Goal: Task Accomplishment & Management: Manage account settings

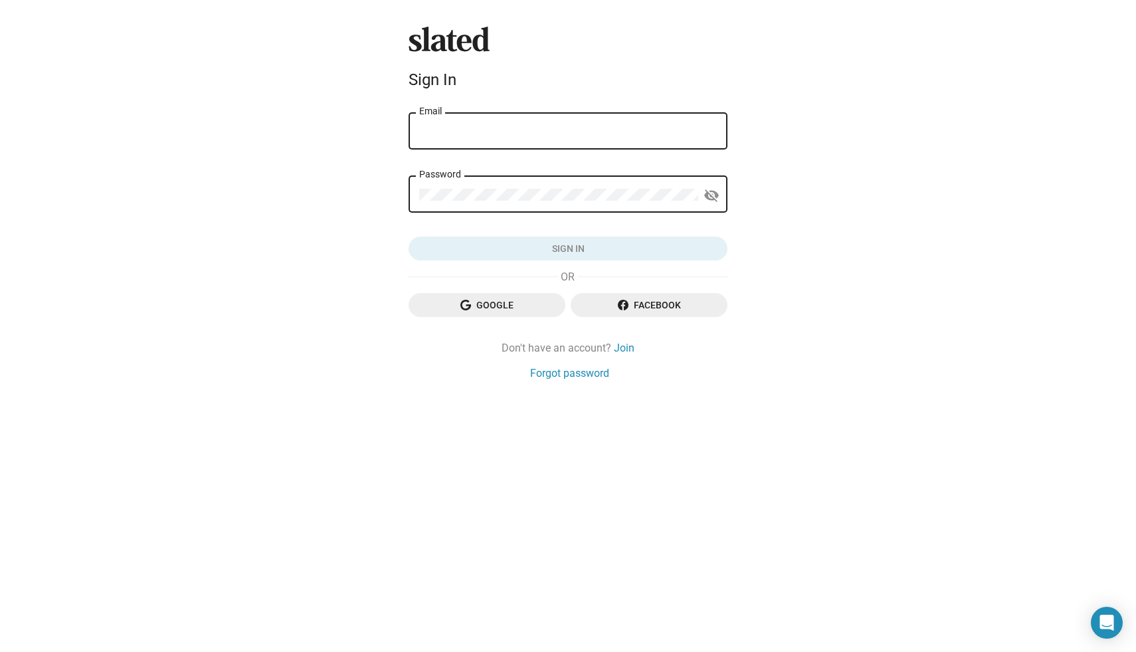
click at [538, 129] on input "Email" at bounding box center [568, 132] width 298 height 12
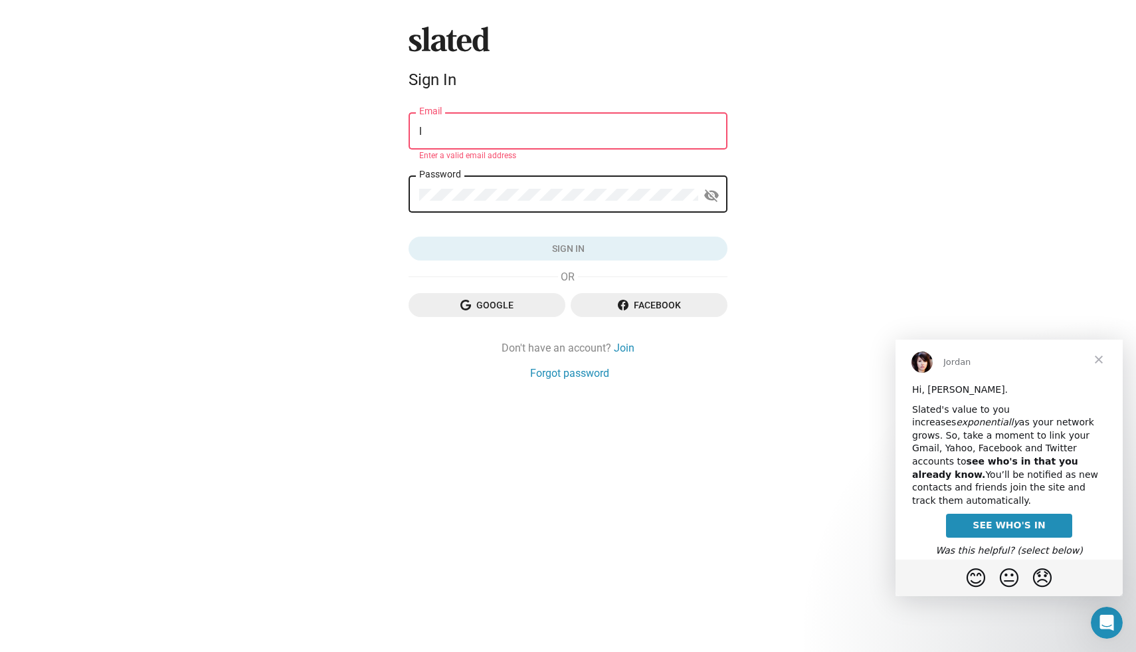
click at [1099, 362] on span "Close" at bounding box center [1099, 360] width 48 height 48
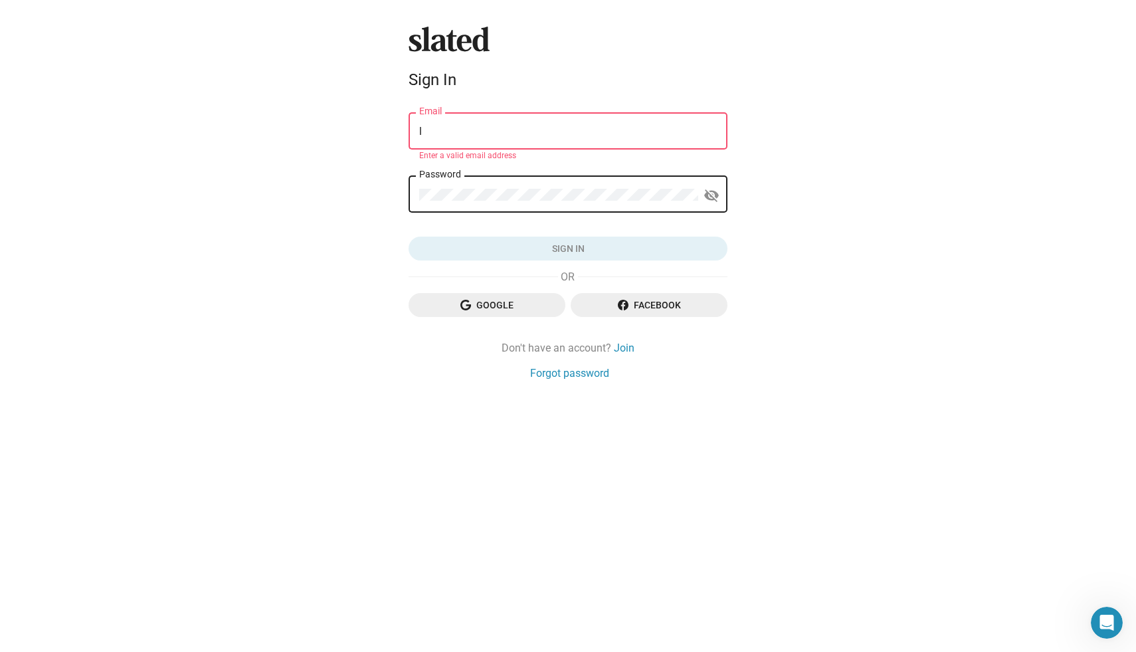
click at [439, 134] on input "l" at bounding box center [568, 132] width 298 height 12
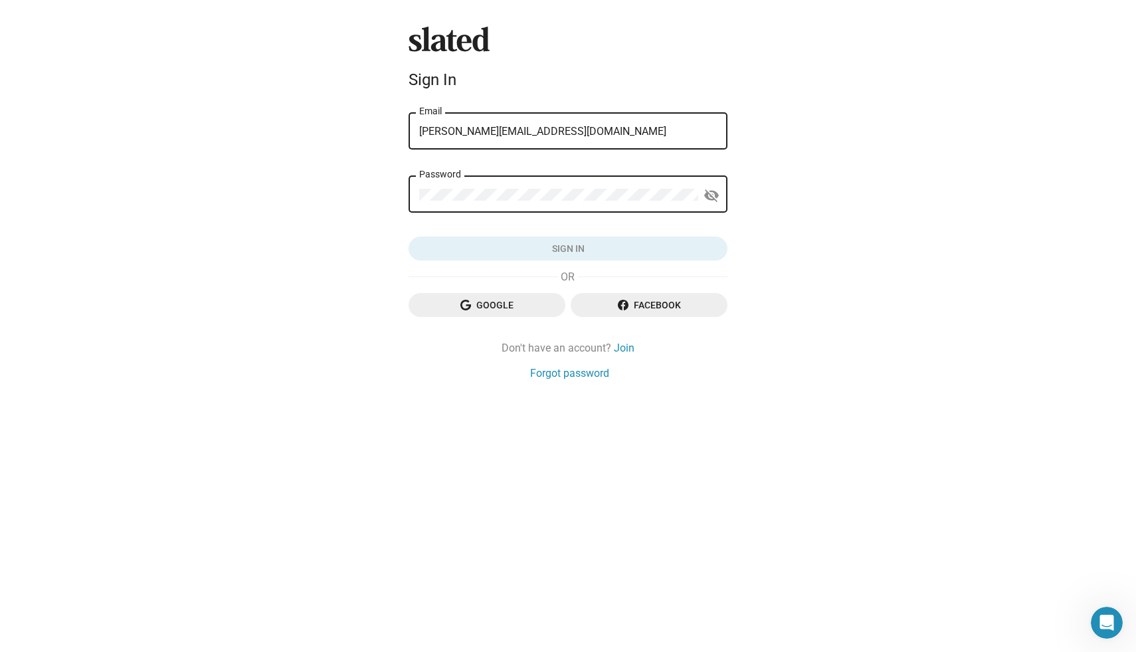
type input "[PERSON_NAME][EMAIL_ADDRESS][DOMAIN_NAME]"
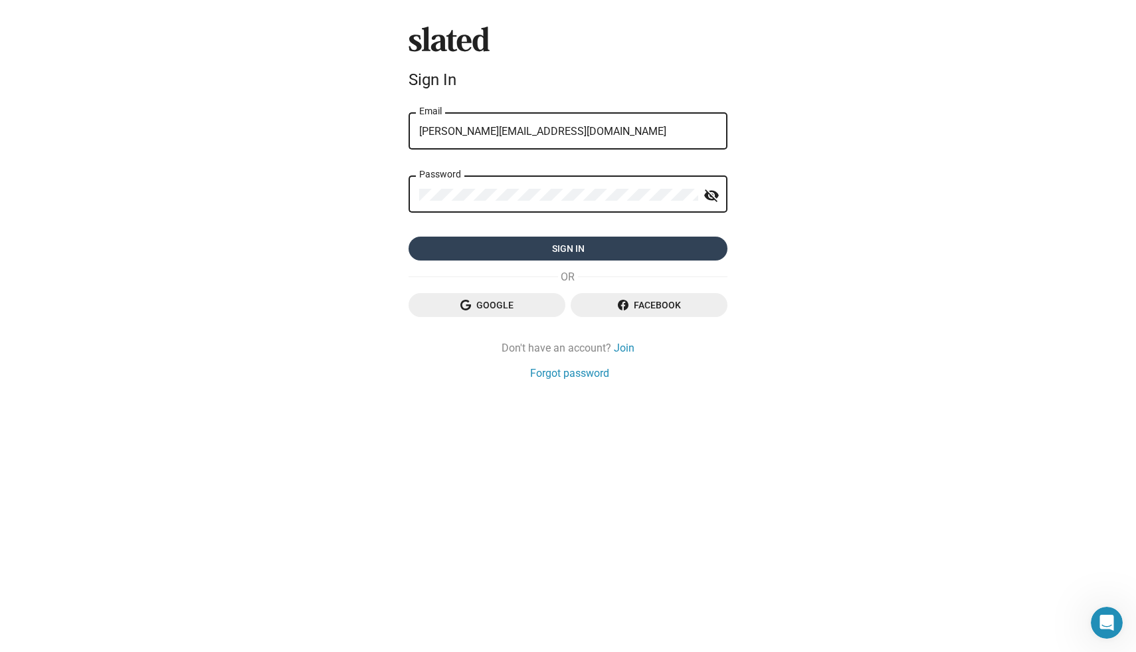
click at [552, 251] on span "Sign in" at bounding box center [568, 249] width 298 height 24
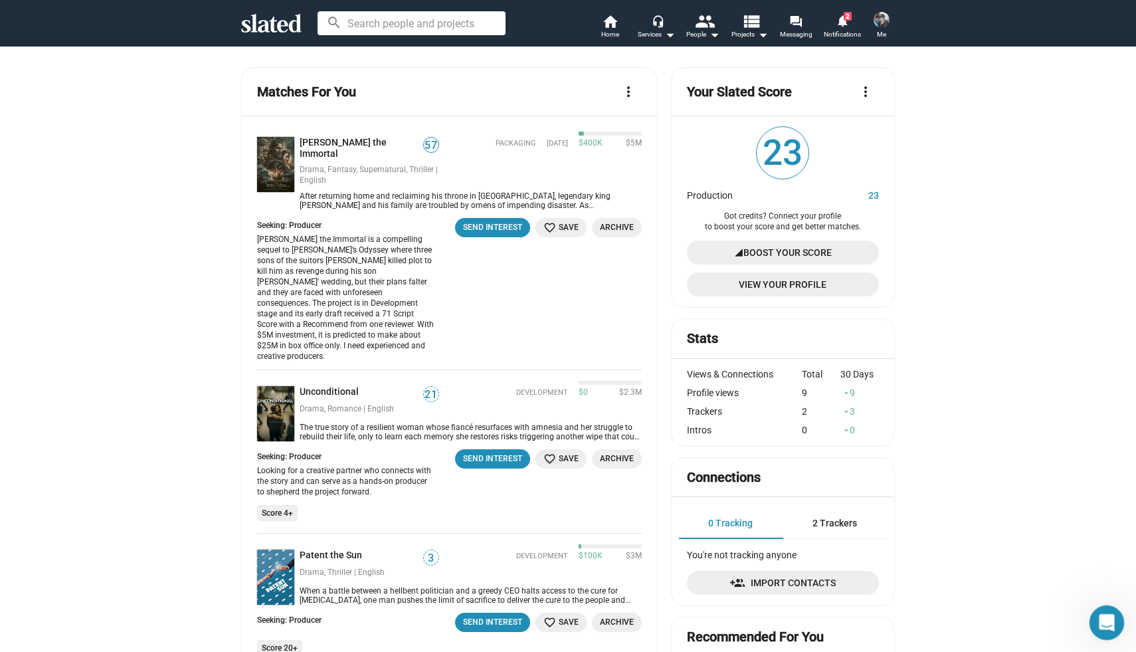
click at [1106, 621] on icon "Open Intercom Messenger" at bounding box center [1105, 620] width 9 height 11
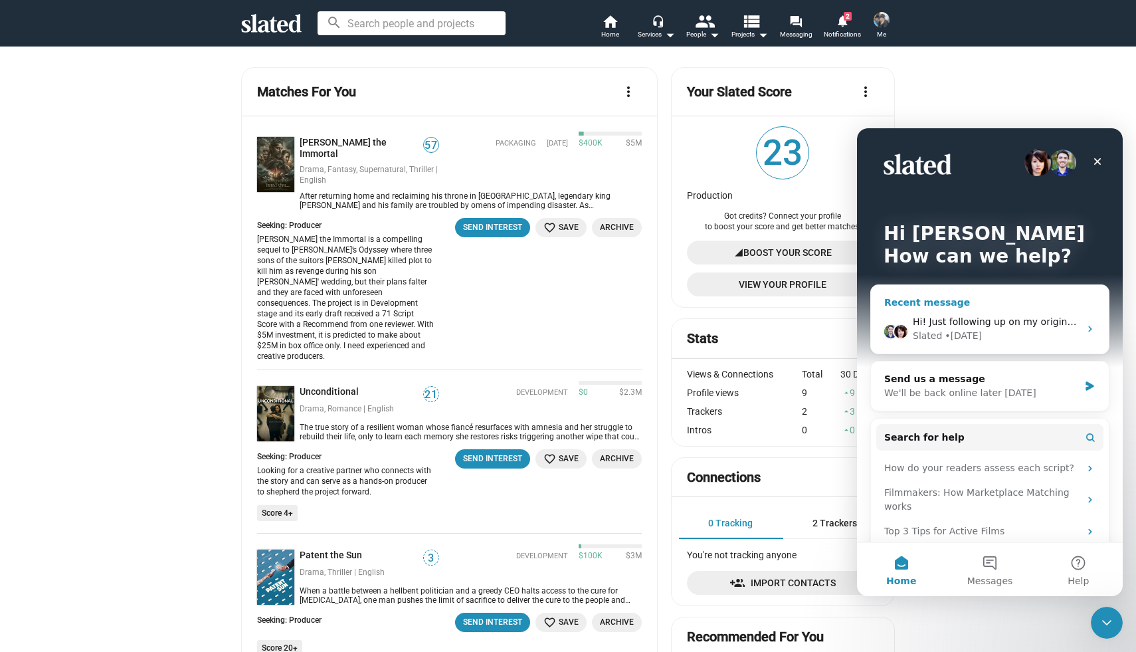
click at [989, 312] on div "Hi! Just following up on my original question. Can anybody help? Slated • 2d ago" at bounding box center [990, 328] width 238 height 49
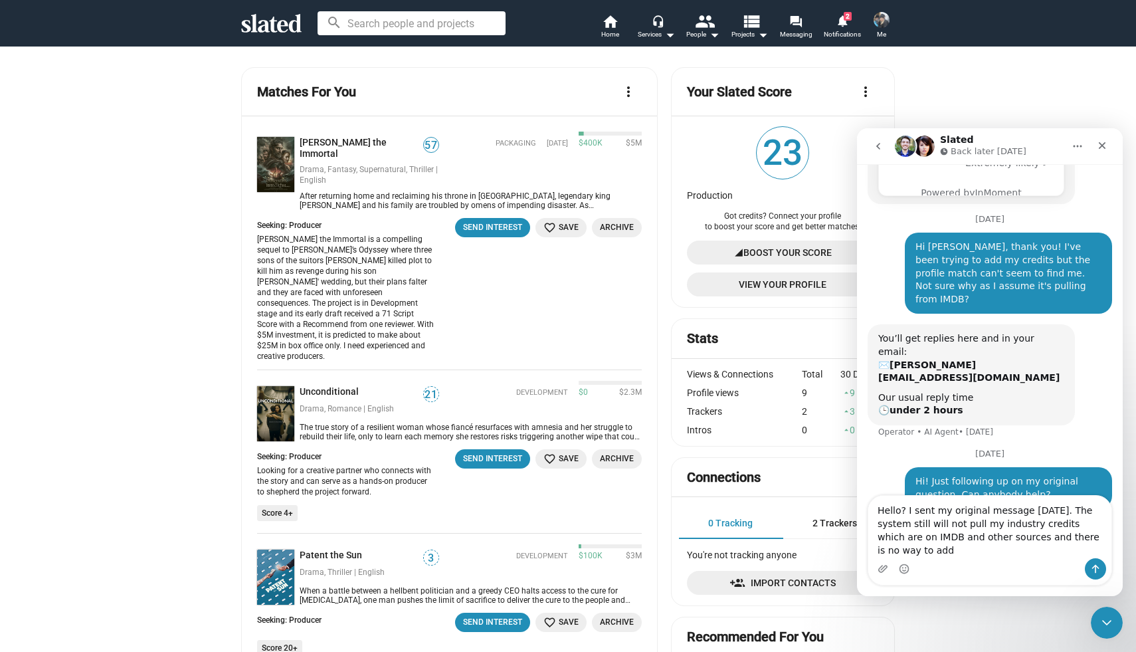
scroll to position [379, 0]
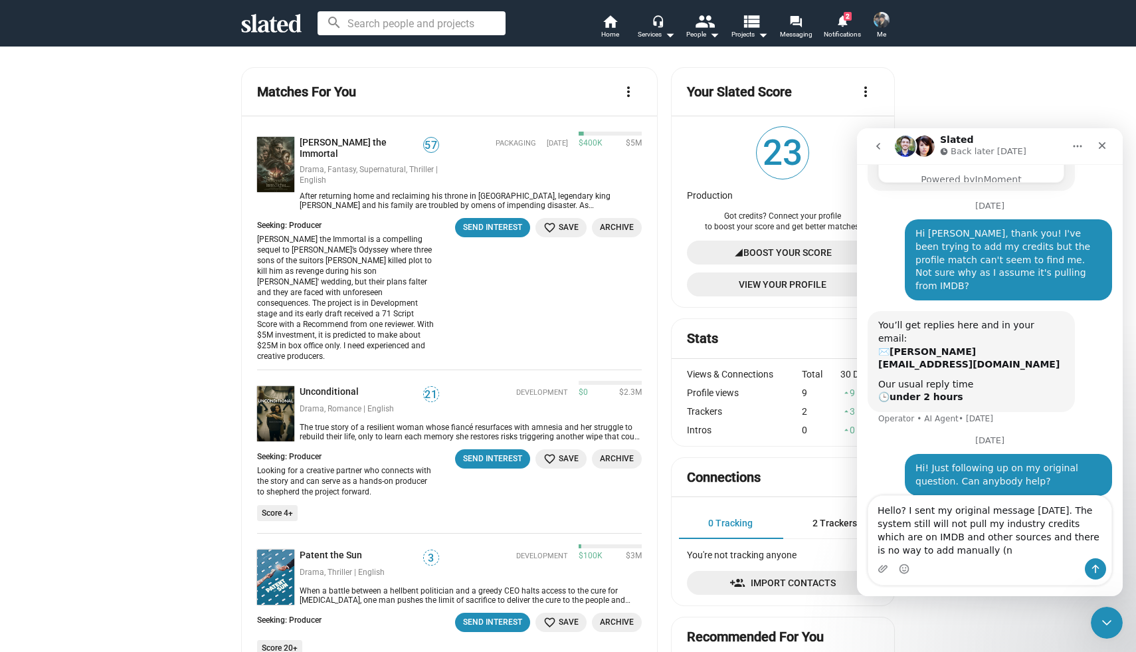
drag, startPoint x: 1015, startPoint y: 538, endPoint x: 1015, endPoint y: 552, distance: 13.3
click at [1015, 552] on textarea "Hello? I sent my original message four days ago. The system still will not pull…" at bounding box center [990, 527] width 243 height 62
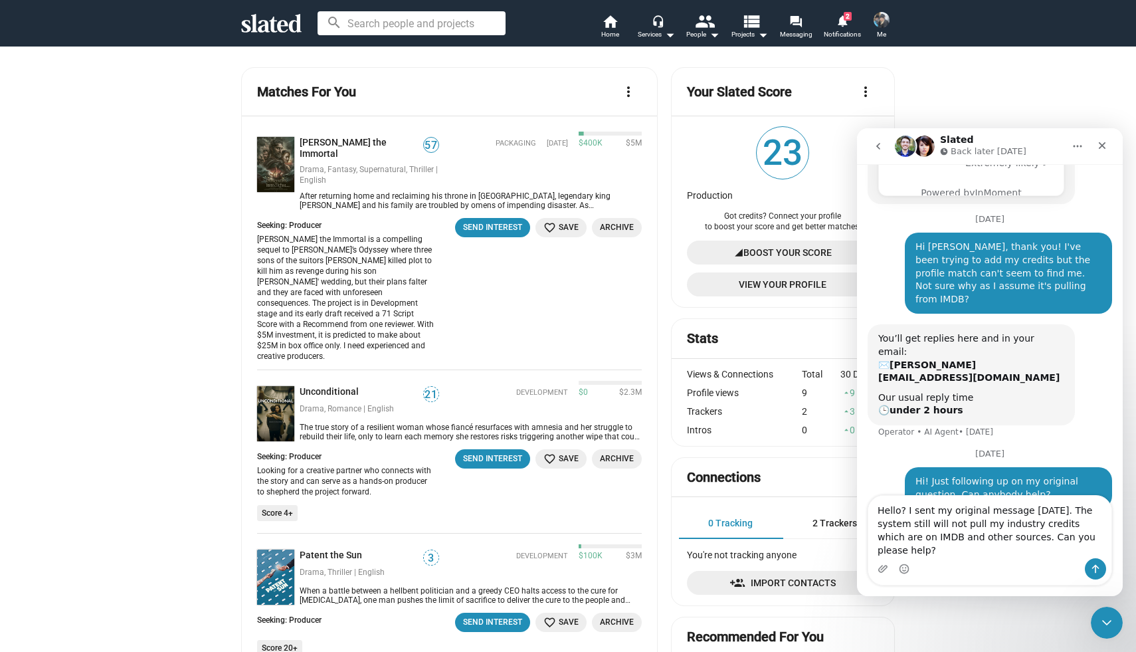
click at [944, 551] on textarea "Hello? I sent my original message four days ago. The system still will not pull…" at bounding box center [990, 527] width 243 height 62
click at [926, 550] on textarea "Hello? I sent my original message four days ago. The system still will not pull…" at bounding box center [990, 527] width 243 height 62
click at [1086, 554] on textarea "Hello? I sent my original message four days ago. The system still will not pull…" at bounding box center [990, 527] width 243 height 62
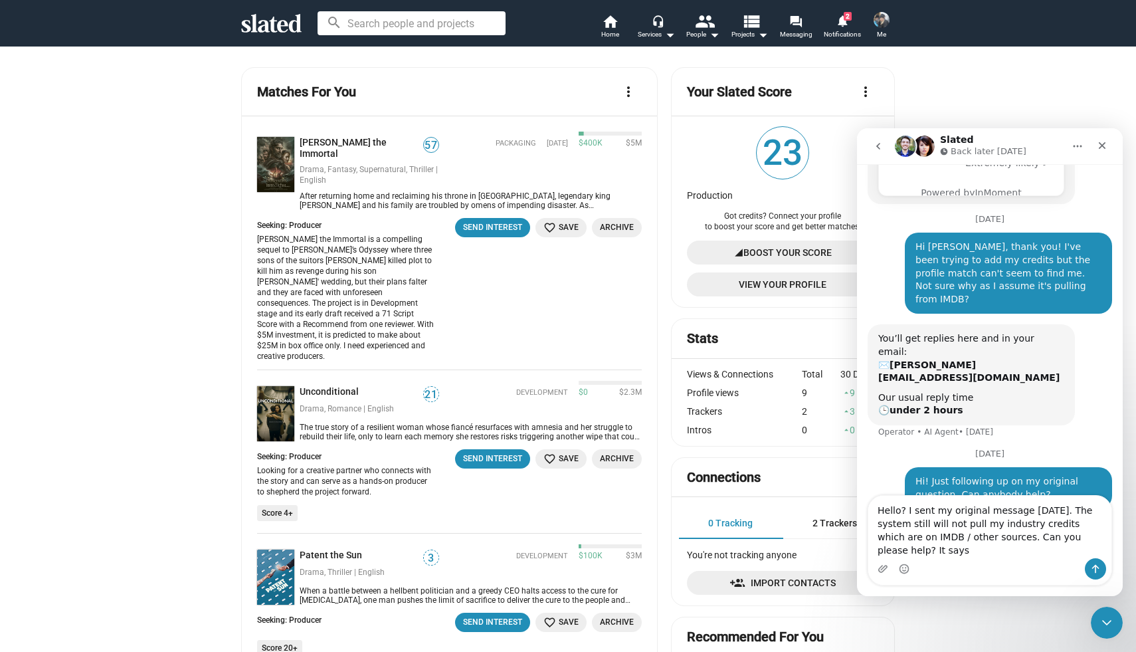
scroll to position [379, 0]
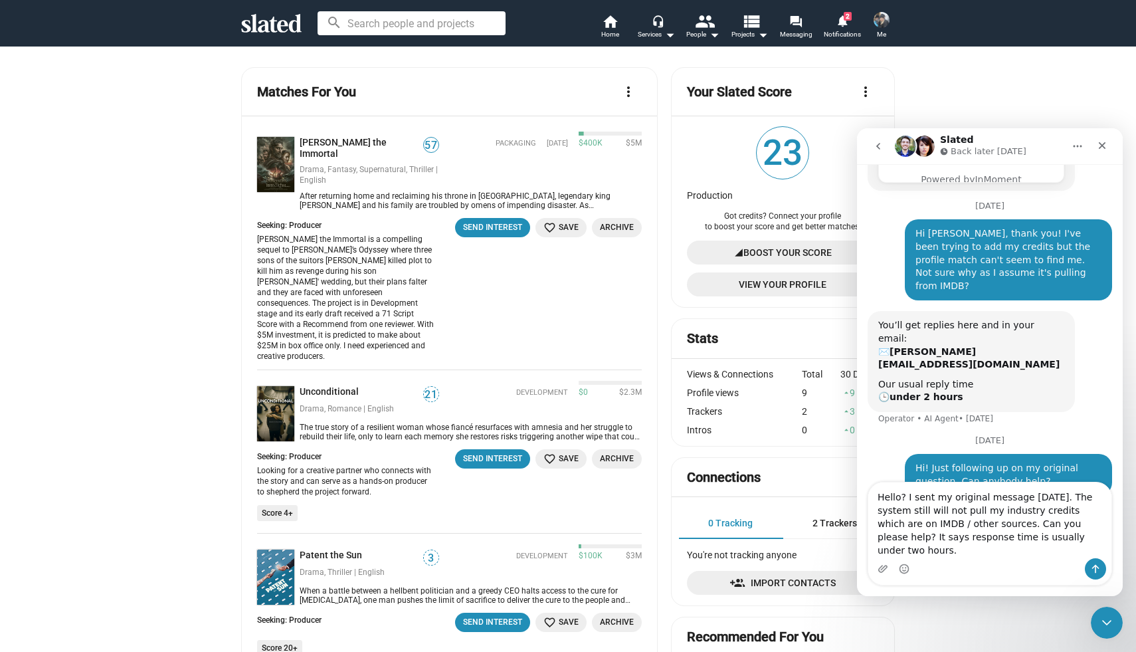
drag, startPoint x: 1077, startPoint y: 538, endPoint x: 1077, endPoint y: 554, distance: 15.9
click at [1077, 554] on textarea "Hello? I sent my original message four days ago. The system still will not pull…" at bounding box center [990, 520] width 243 height 76
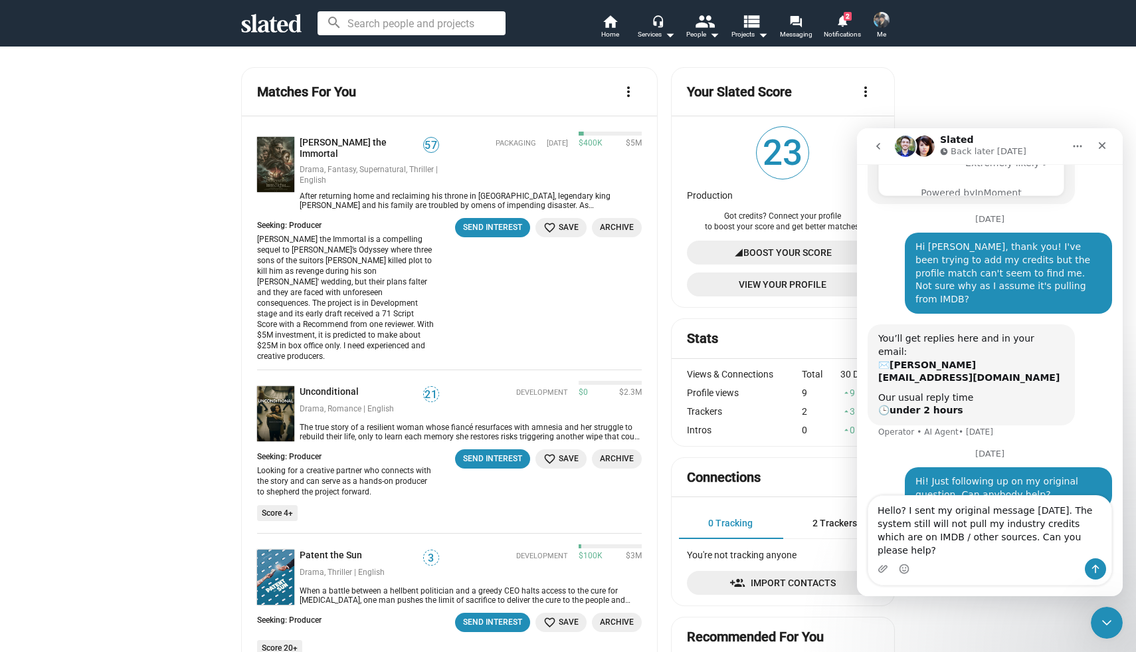
click at [984, 550] on textarea "Hello? I sent my original message four days ago. The system still will not pull…" at bounding box center [990, 527] width 243 height 62
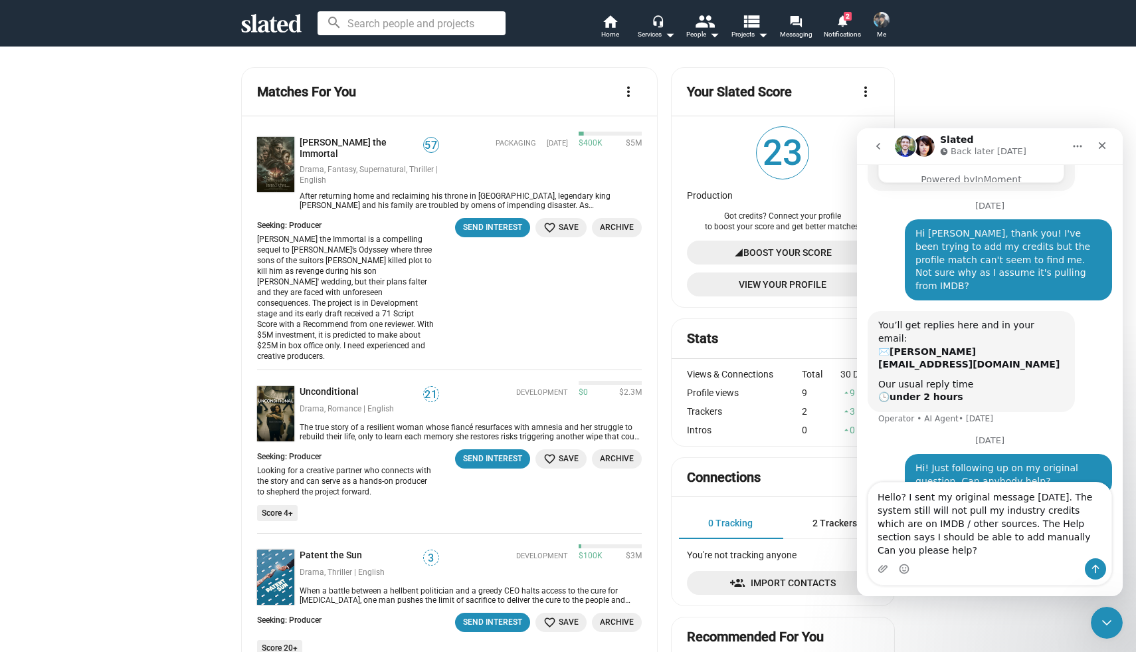
scroll to position [393, 0]
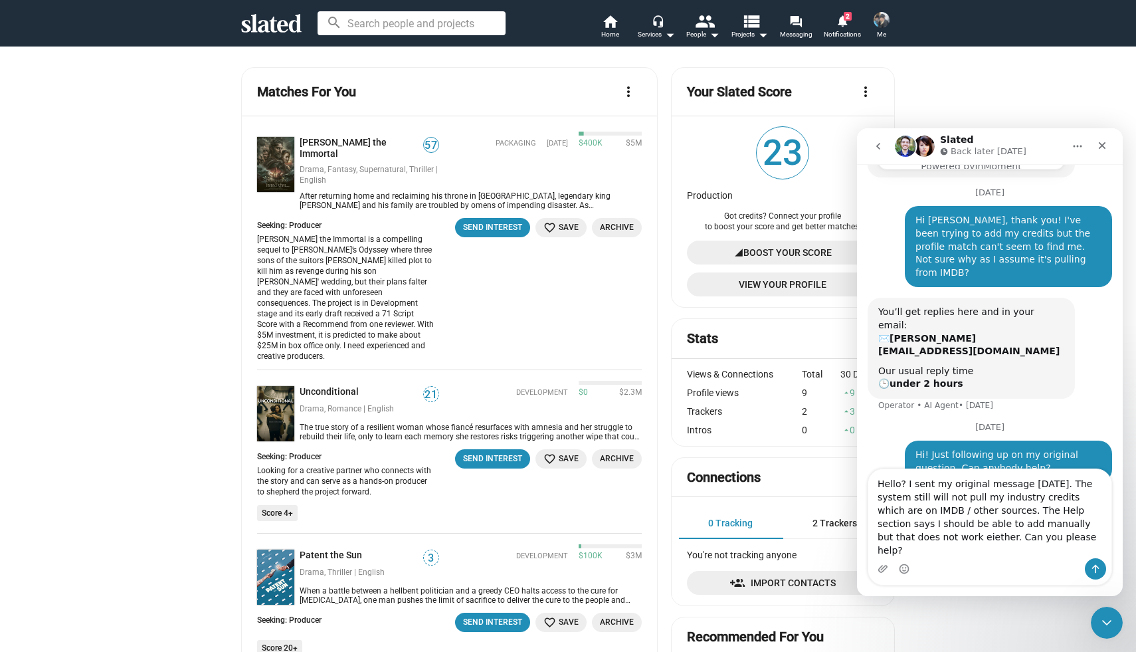
click at [1049, 545] on textarea "Hello? I sent my original message four days ago. The system still will not pull…" at bounding box center [990, 513] width 243 height 89
click at [910, 552] on textarea "Hello? I sent my original message four days ago. The system still will not pull…" at bounding box center [990, 513] width 243 height 89
click at [912, 551] on textarea "Hello? I sent my original message four days ago. The system still will not pull…" at bounding box center [990, 513] width 243 height 89
click at [1035, 552] on textarea "Hello? I sent my original message four days ago. The system still will not pull…" at bounding box center [990, 513] width 243 height 89
type textarea "Hello? I sent my original message four days ago. The system still will not pull…"
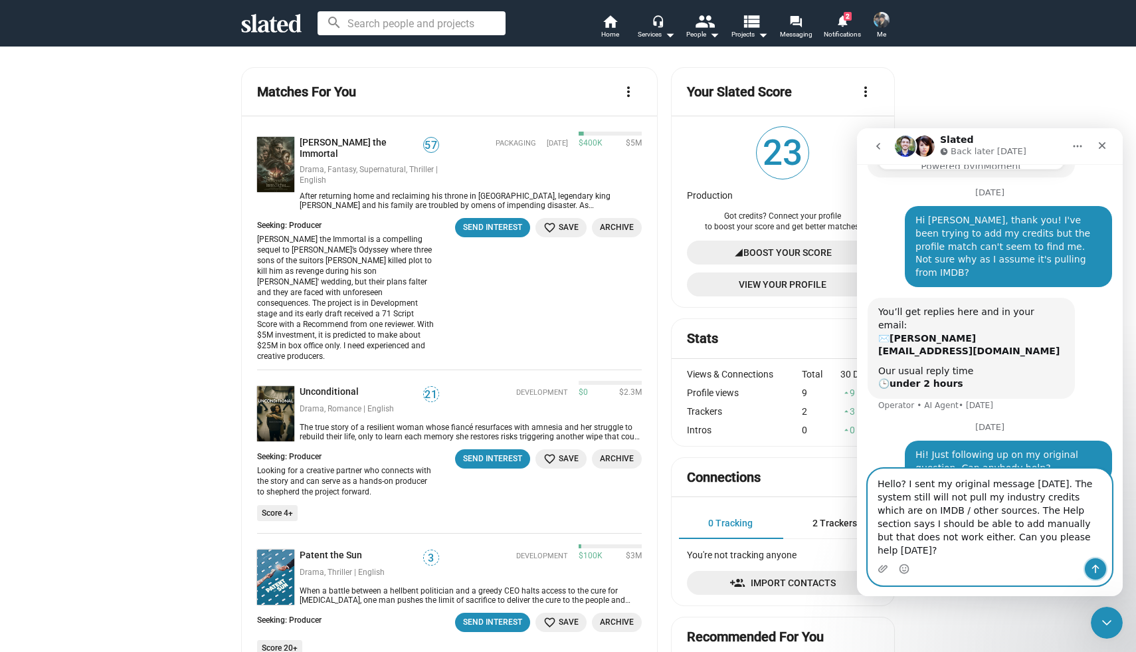
click at [1093, 568] on icon "Send a message…" at bounding box center [1096, 569] width 7 height 9
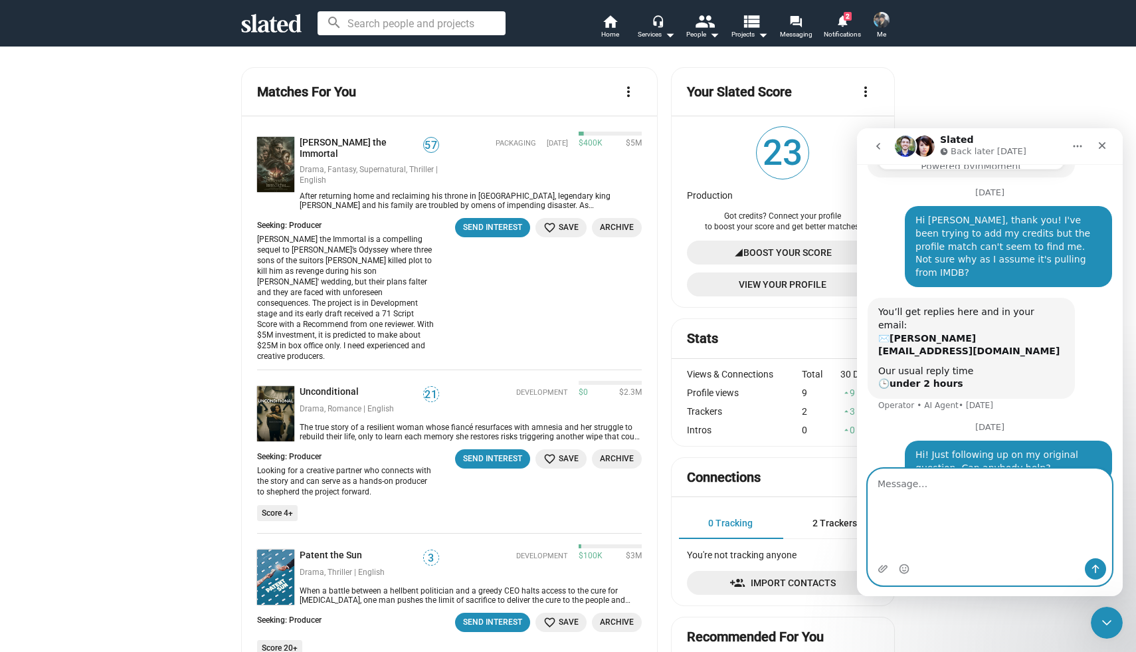
scroll to position [462, 0]
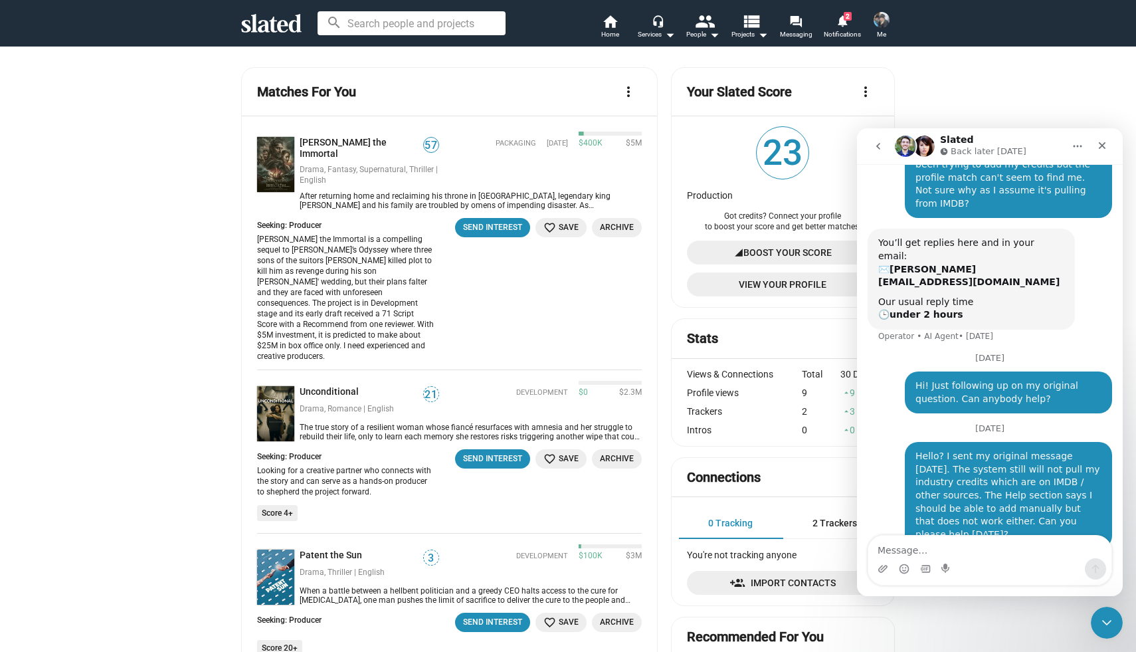
click at [1077, 146] on icon "Home" at bounding box center [1078, 147] width 9 height 2
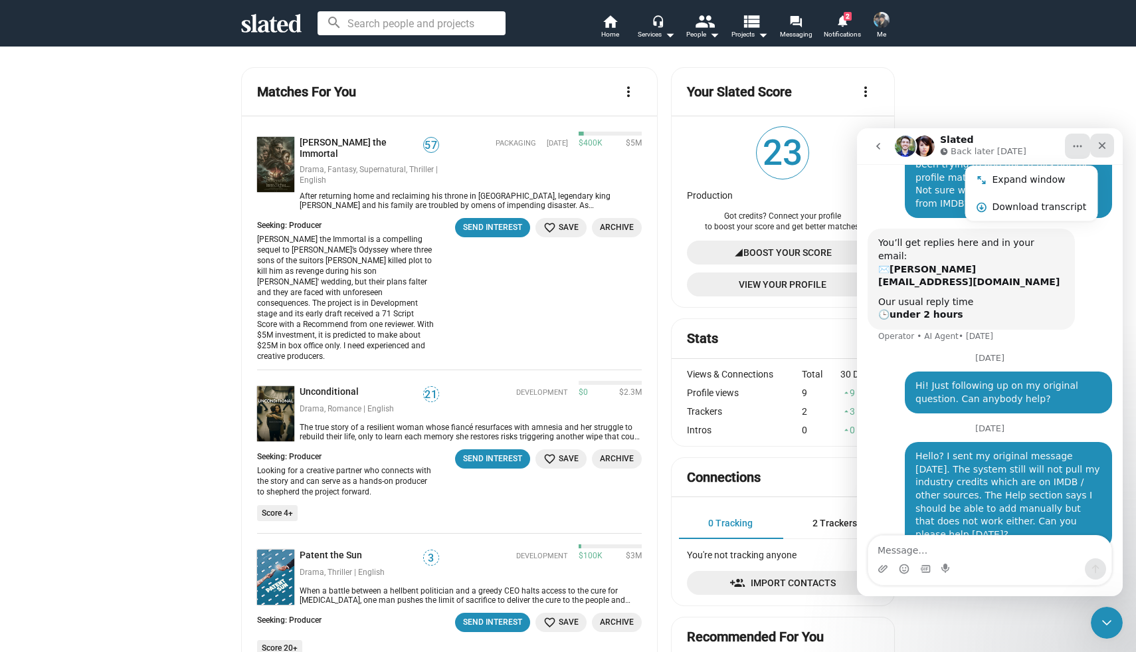
click at [1103, 145] on icon "Close" at bounding box center [1102, 145] width 7 height 7
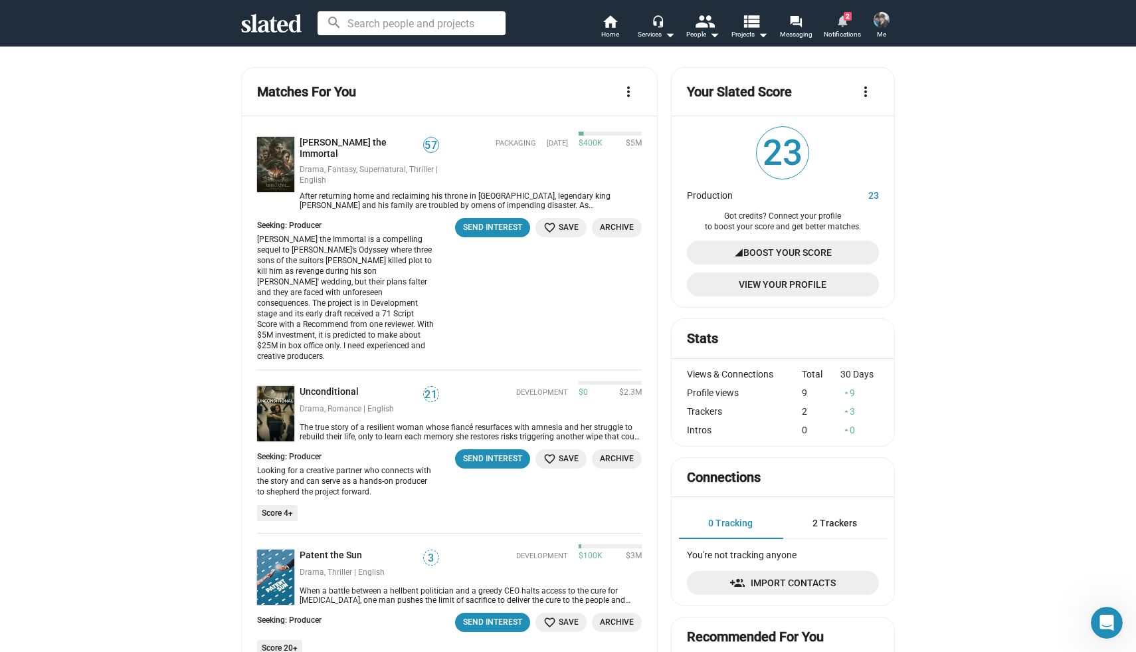
click at [842, 19] on mat-icon "notifications" at bounding box center [842, 20] width 13 height 13
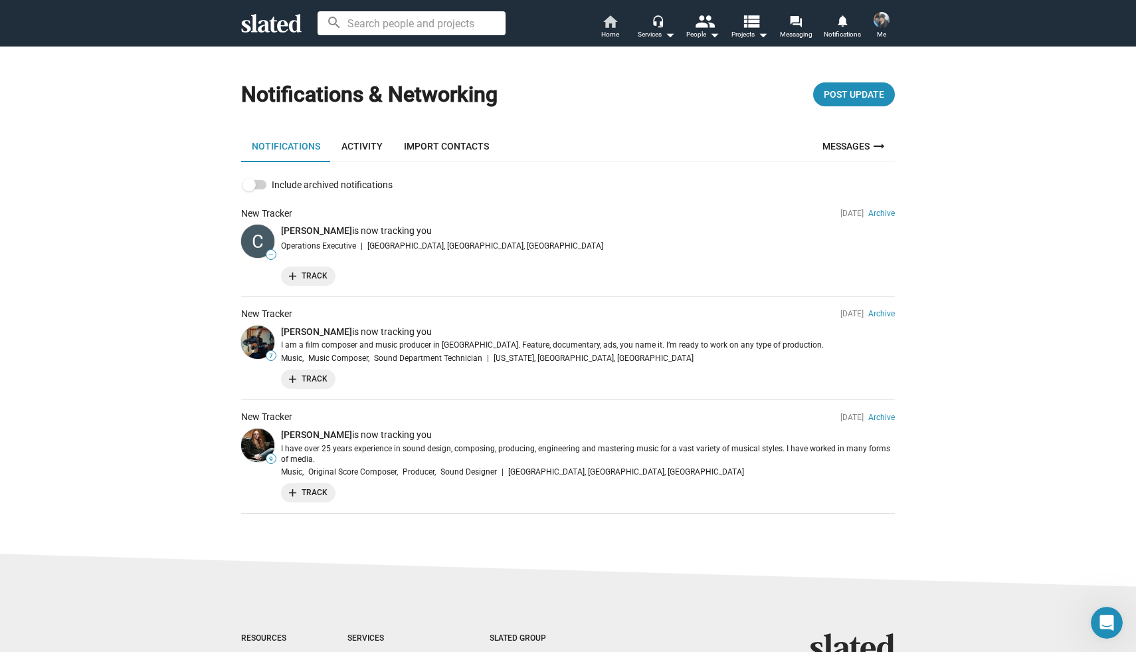
click at [613, 21] on mat-icon "home" at bounding box center [610, 21] width 16 height 16
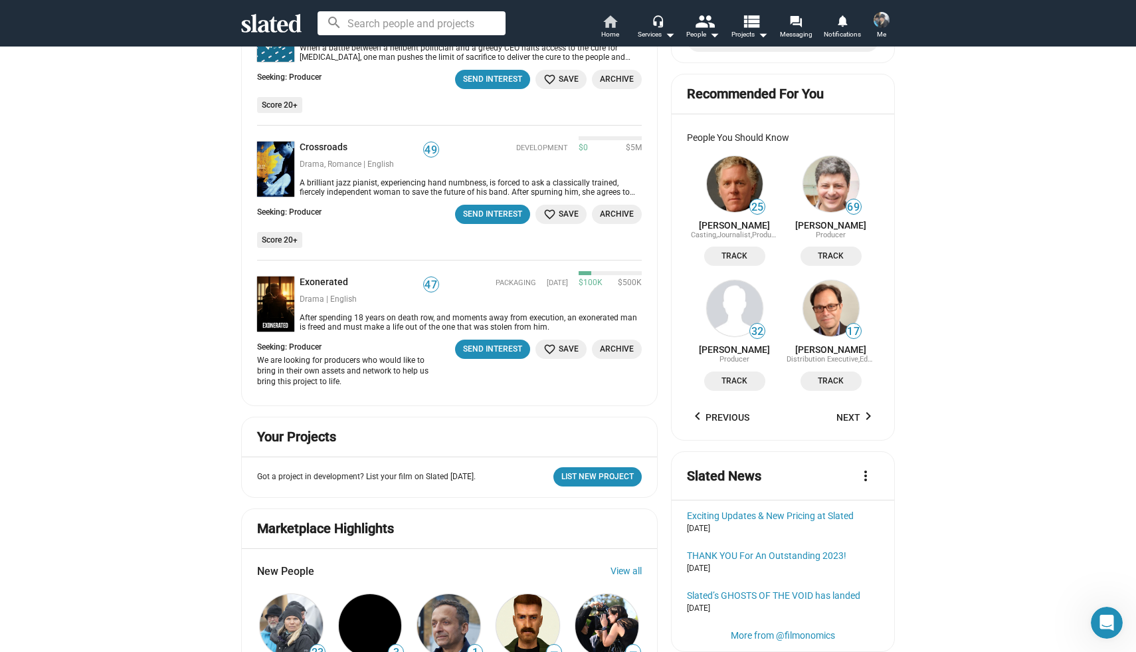
scroll to position [550, 0]
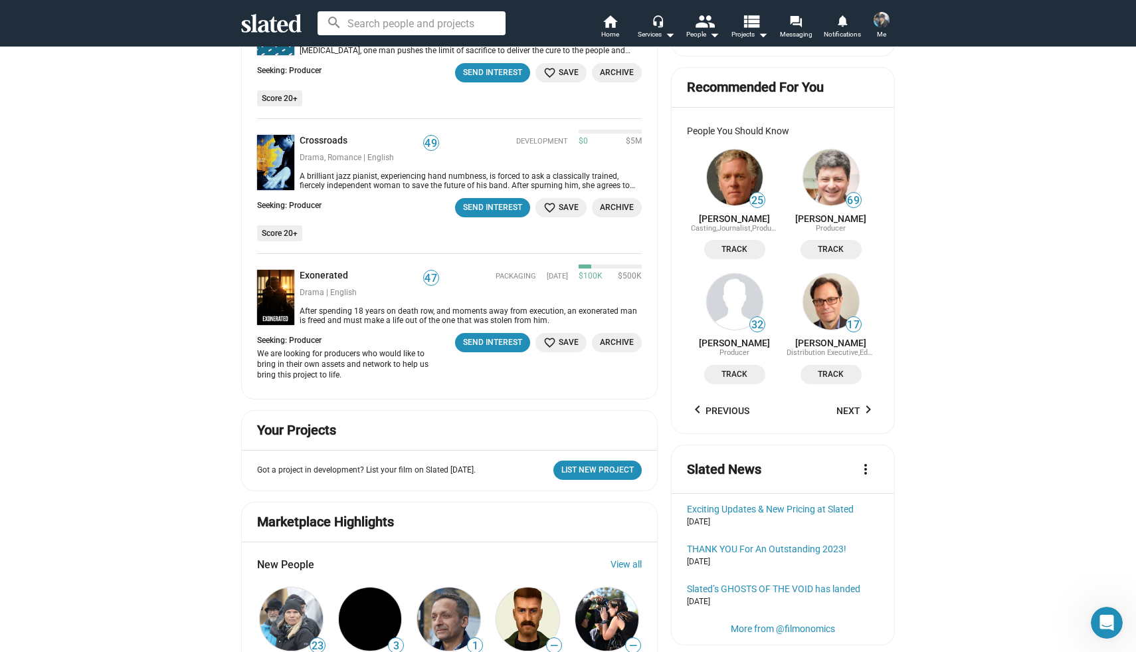
click at [840, 189] on img at bounding box center [831, 178] width 56 height 56
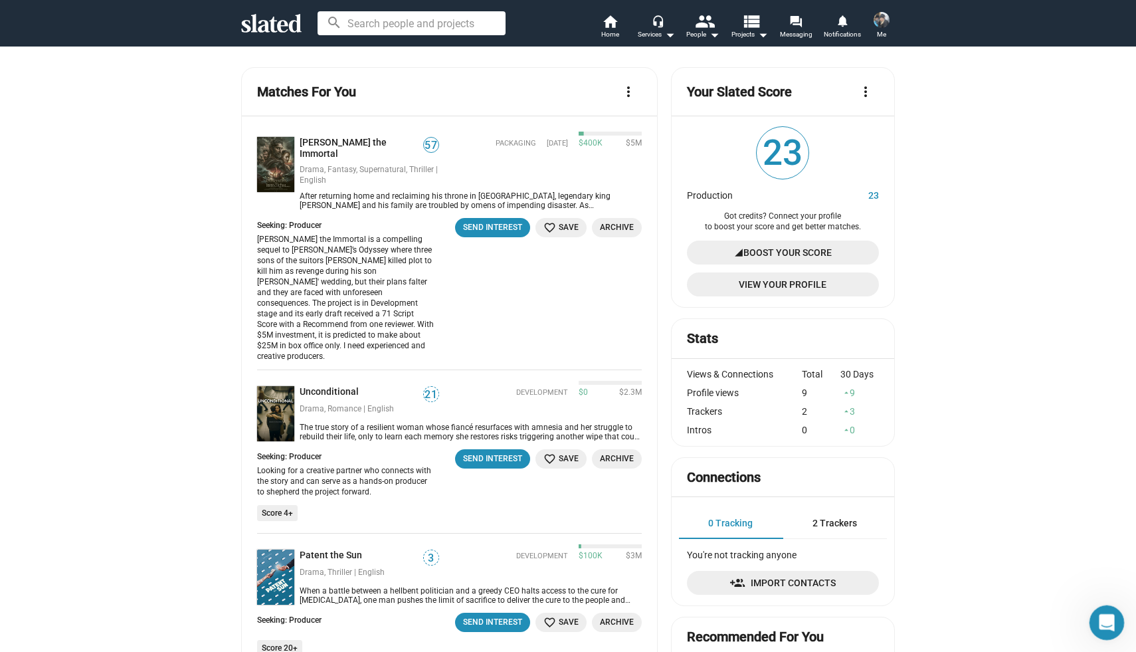
click at [1105, 623] on icon "Open Intercom Messenger" at bounding box center [1106, 621] width 22 height 22
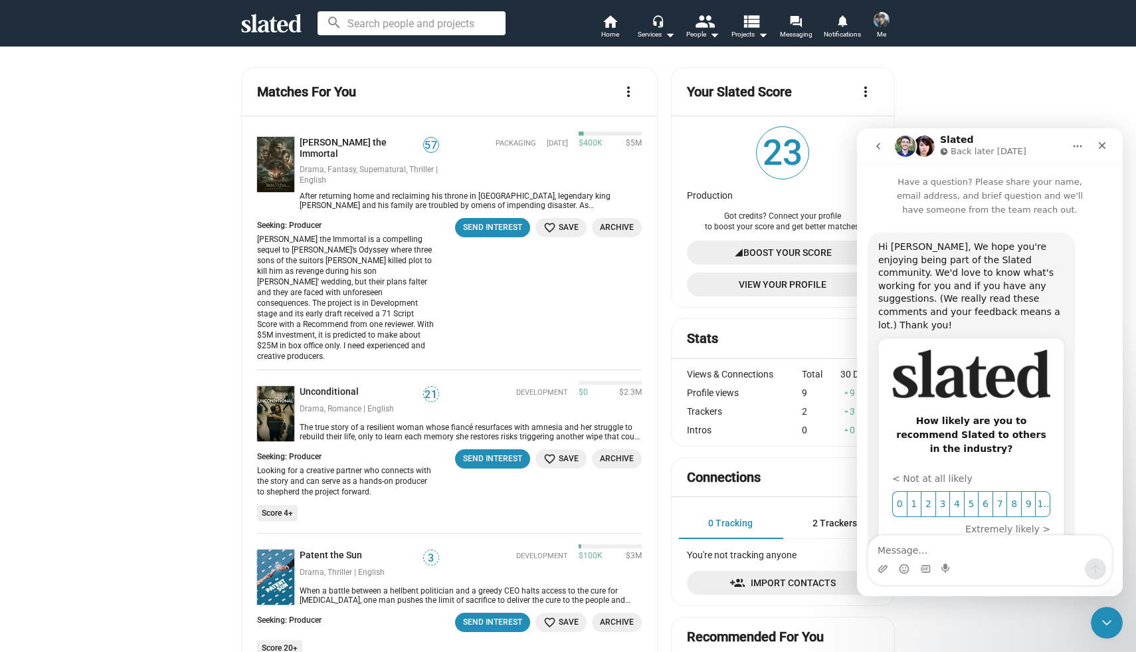
scroll to position [462, 0]
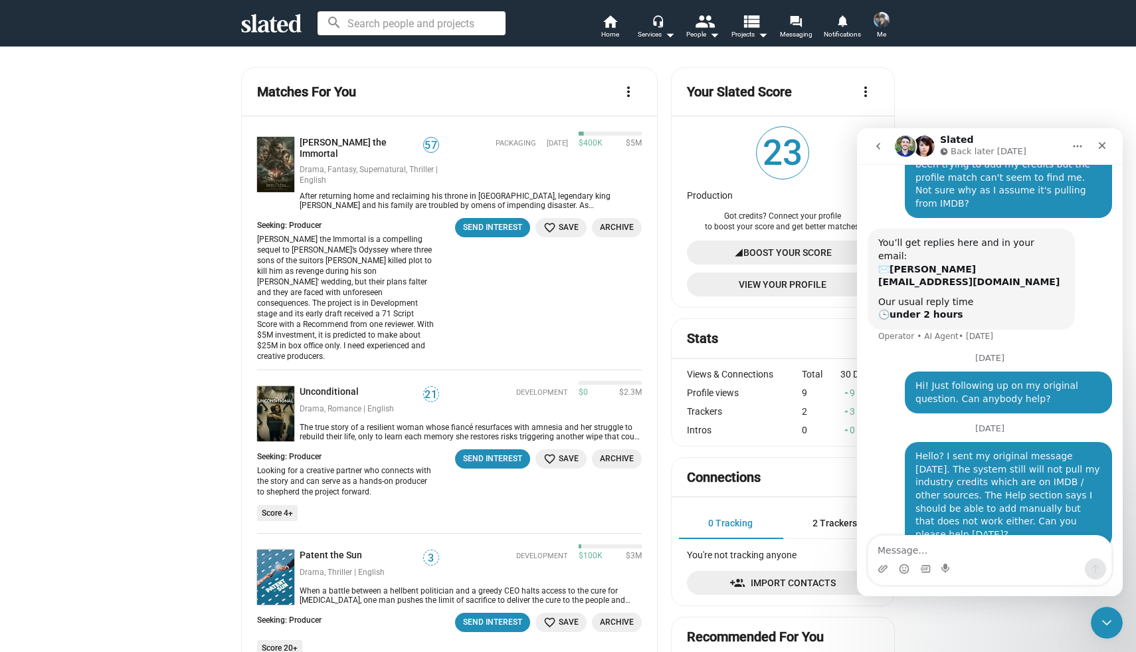
click at [991, 154] on p "Back later today" at bounding box center [989, 151] width 76 height 13
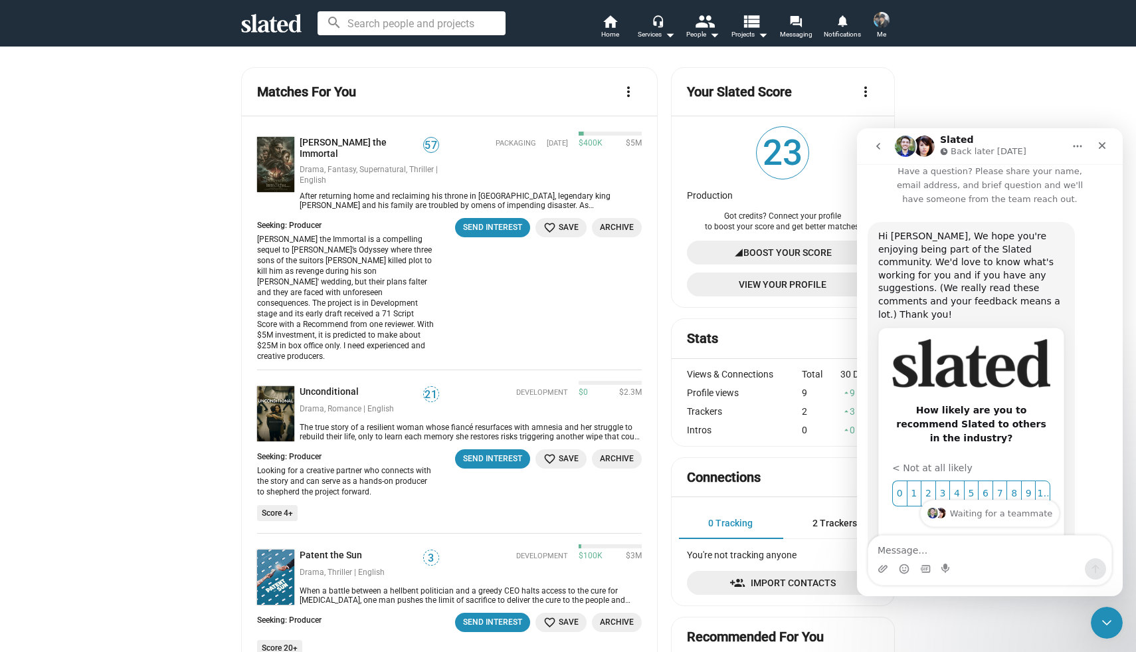
scroll to position [0, 0]
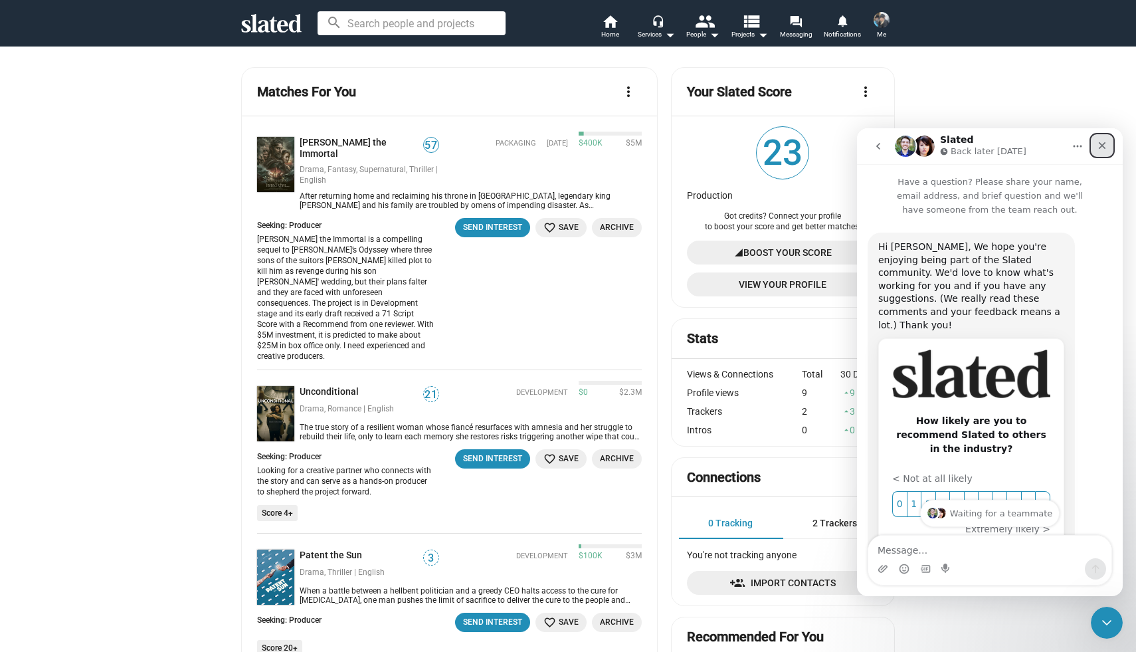
click at [1103, 147] on icon "Close" at bounding box center [1102, 145] width 11 height 11
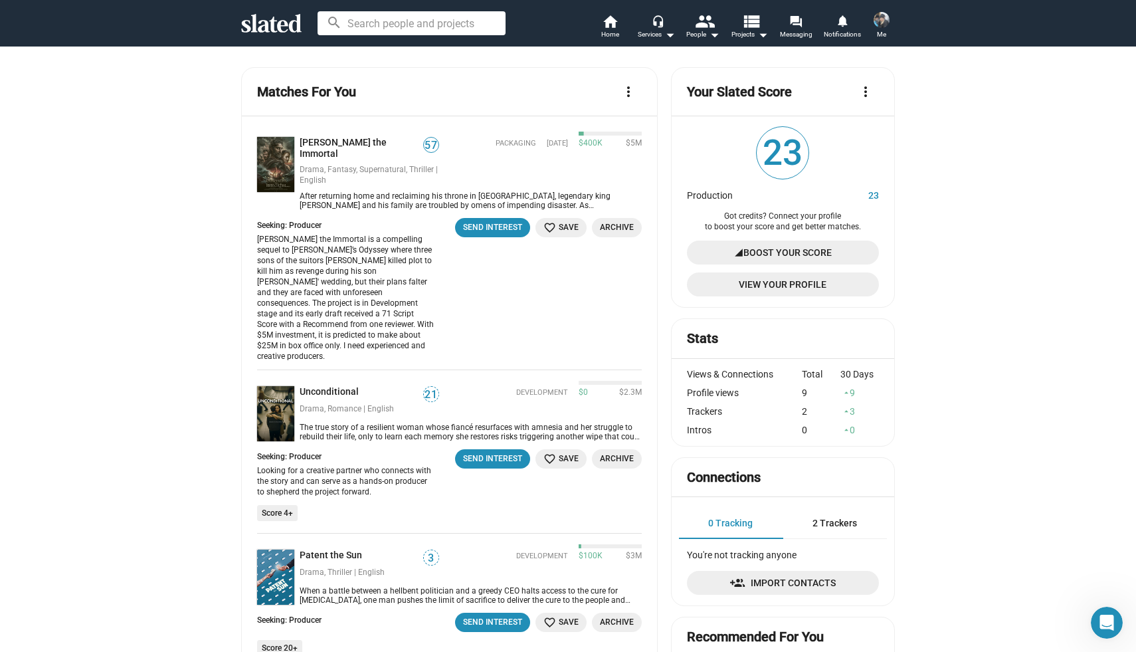
click at [881, 19] on img at bounding box center [882, 20] width 16 height 16
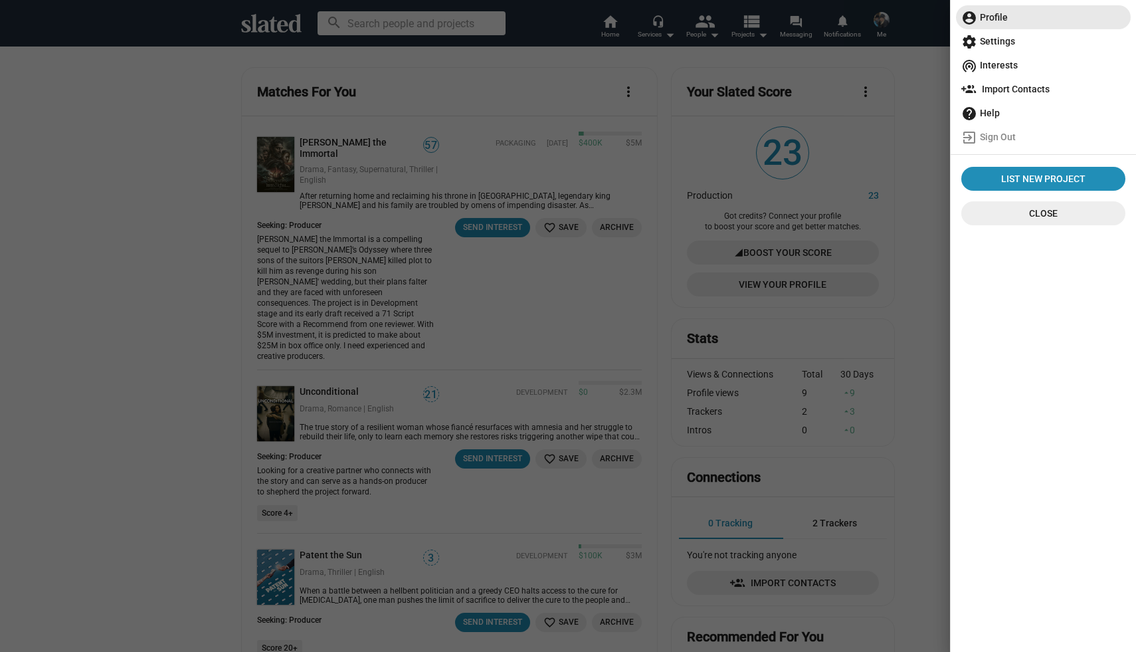
click at [990, 19] on span "account_circle Profile" at bounding box center [1044, 17] width 164 height 24
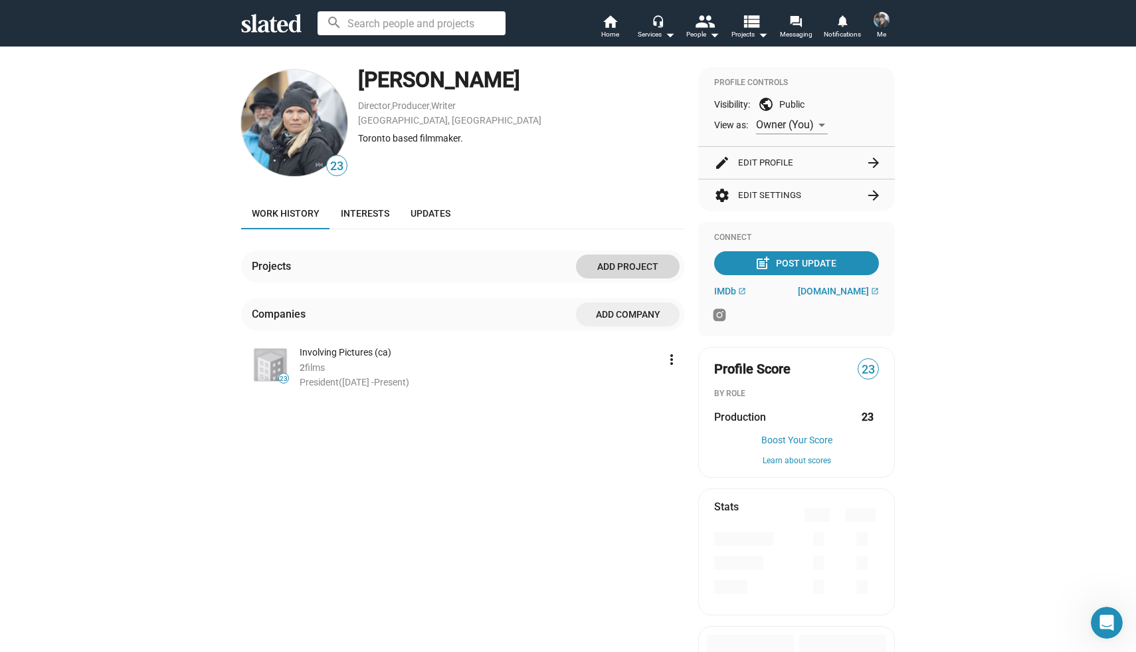
click at [611, 263] on span "Add project" at bounding box center [628, 267] width 82 height 24
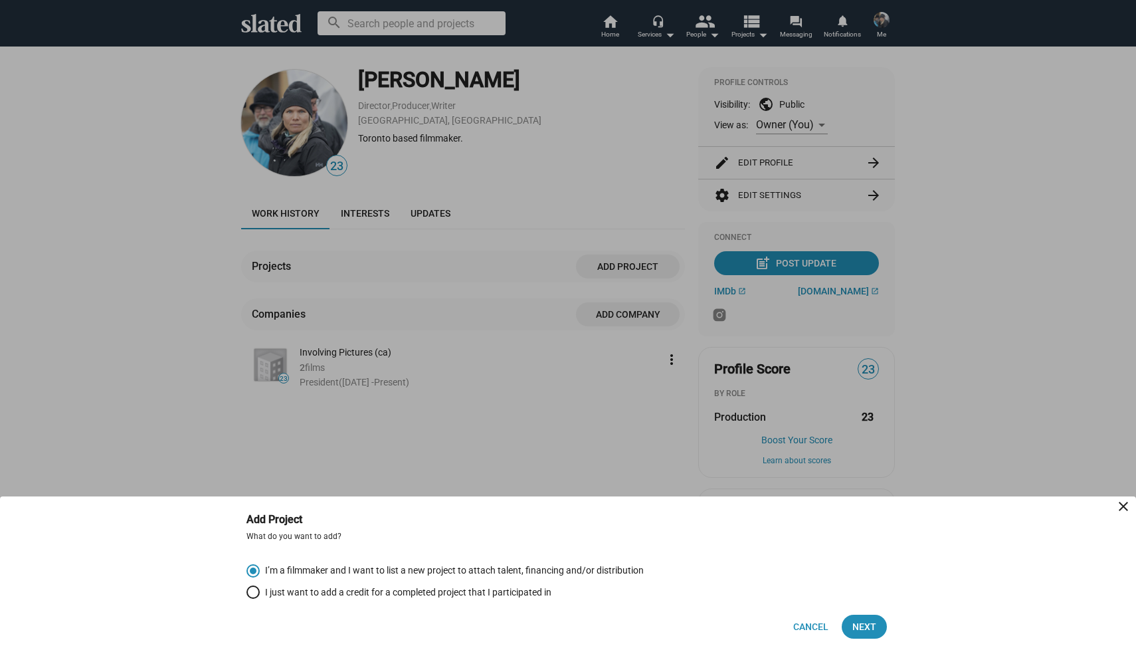
click at [346, 591] on span "I just want to add a credit for a completed project that I participated in" at bounding box center [406, 592] width 292 height 13
click at [260, 591] on input "I just want to add a credit for a completed project that I participated in" at bounding box center [253, 591] width 13 height 13
radio input "true"
click at [864, 627] on span "Next" at bounding box center [865, 627] width 24 height 24
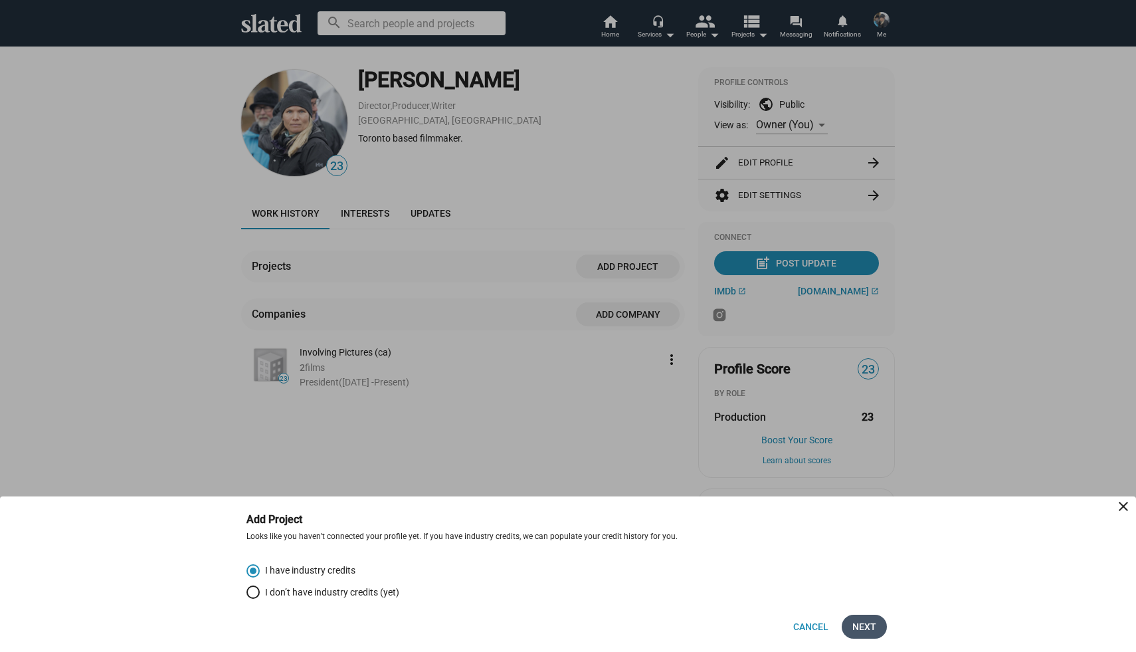
click at [862, 623] on span "Next" at bounding box center [865, 627] width 24 height 24
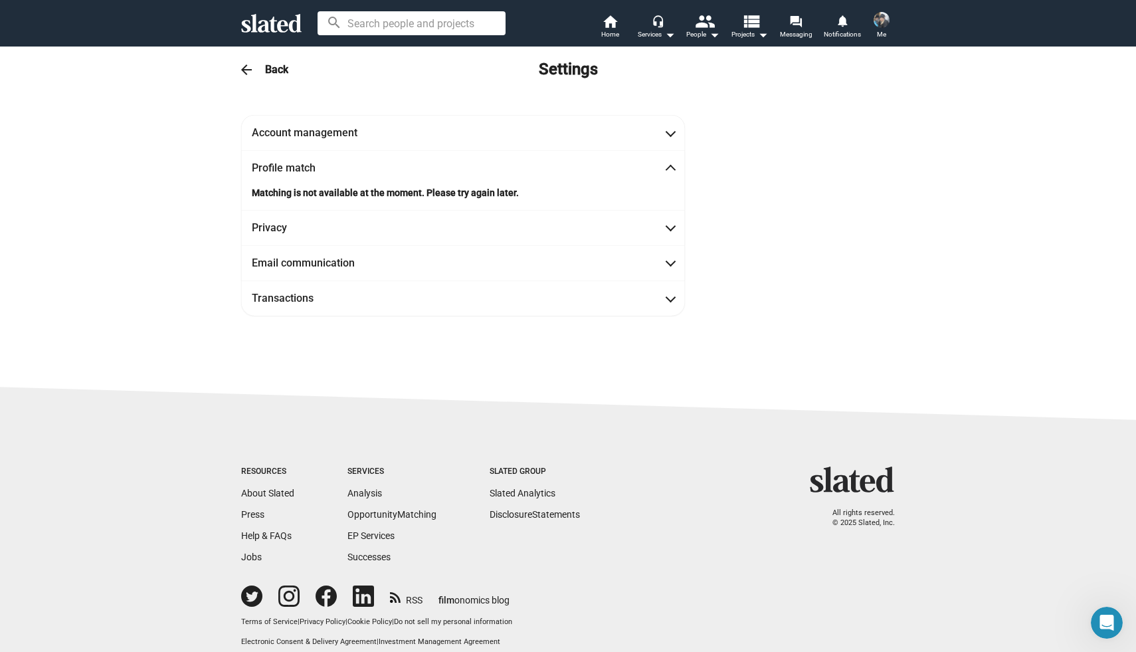
click at [675, 172] on mat-expansion-panel-header "Profile match" at bounding box center [463, 167] width 444 height 35
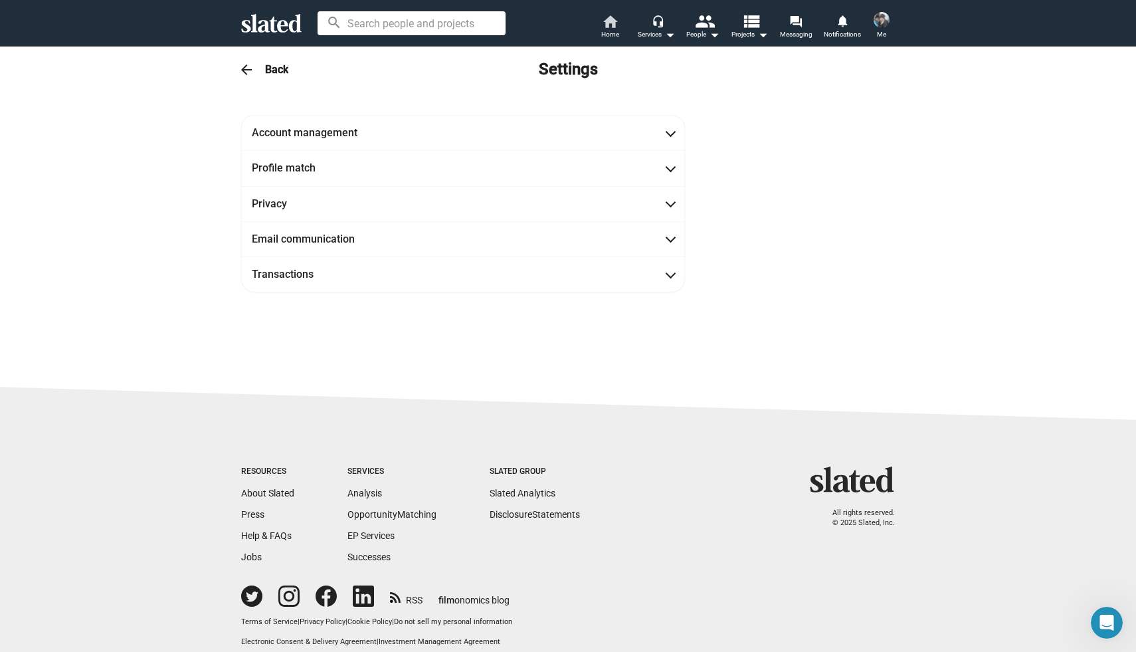
click at [605, 24] on mat-icon "home" at bounding box center [610, 21] width 16 height 16
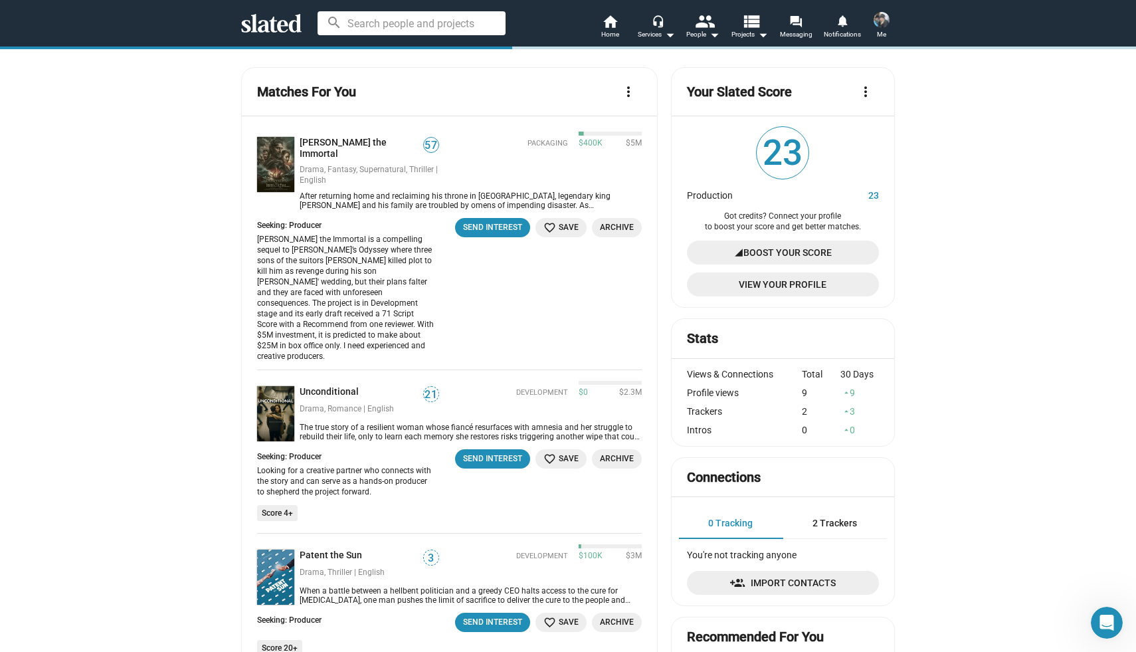
click at [887, 23] on img at bounding box center [882, 20] width 16 height 16
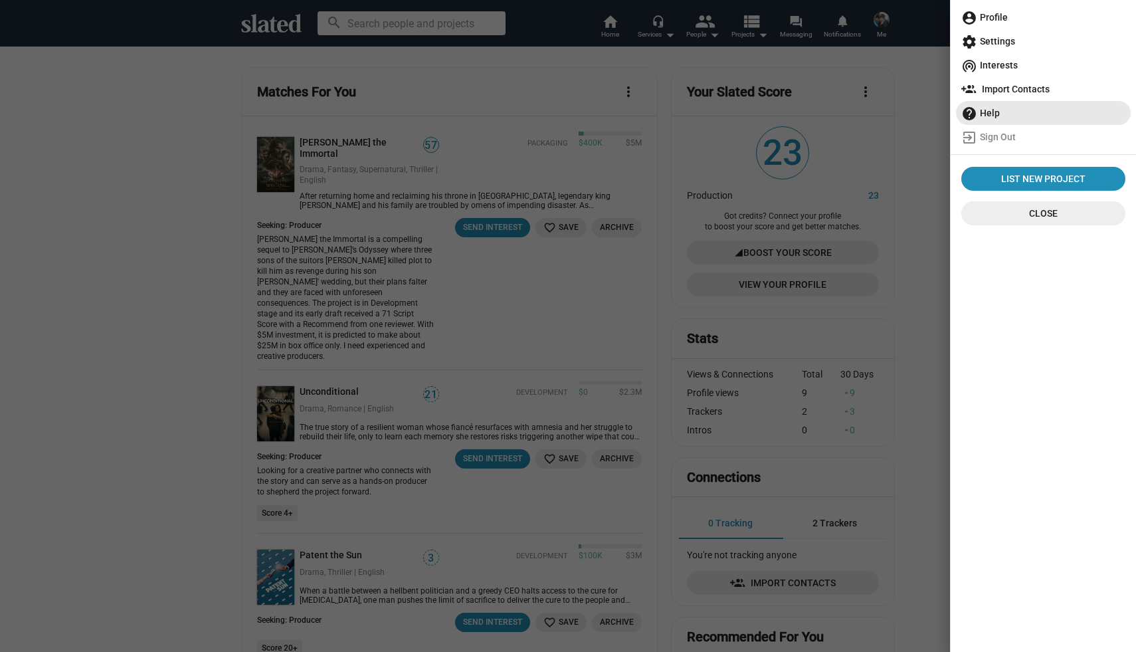
click at [992, 110] on span "help Help" at bounding box center [1044, 113] width 164 height 24
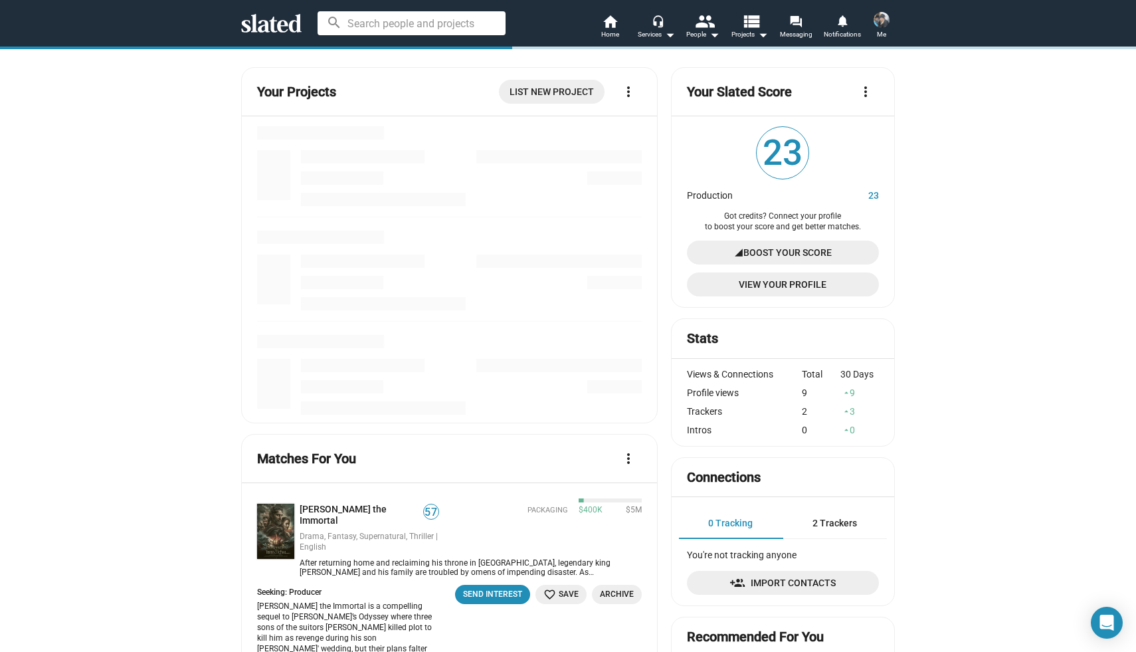
click at [883, 21] on img at bounding box center [882, 20] width 16 height 16
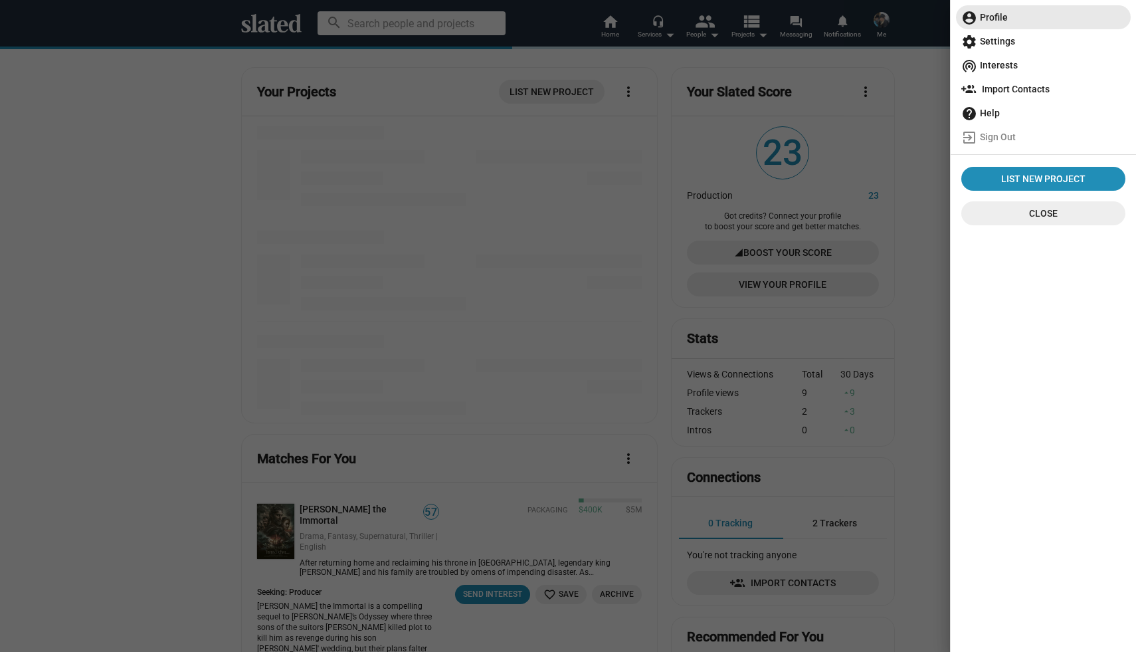
click at [983, 17] on span "account_circle Profile" at bounding box center [1044, 17] width 164 height 24
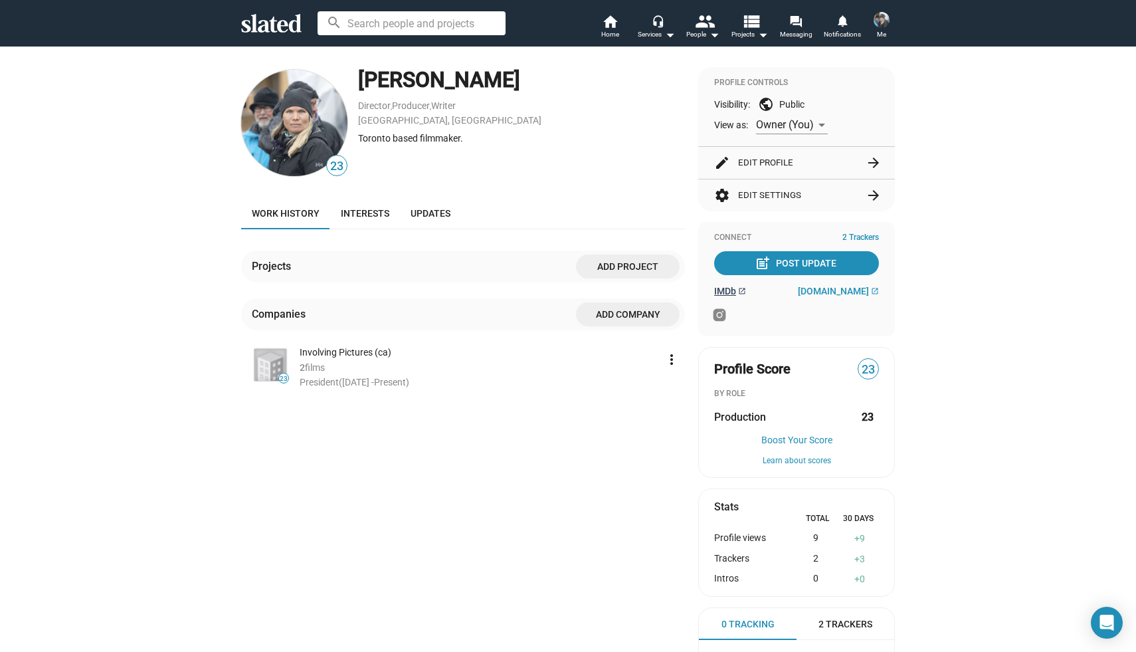
click at [728, 294] on span "IMDb" at bounding box center [725, 291] width 22 height 11
click at [647, 264] on span "Add project" at bounding box center [628, 267] width 82 height 24
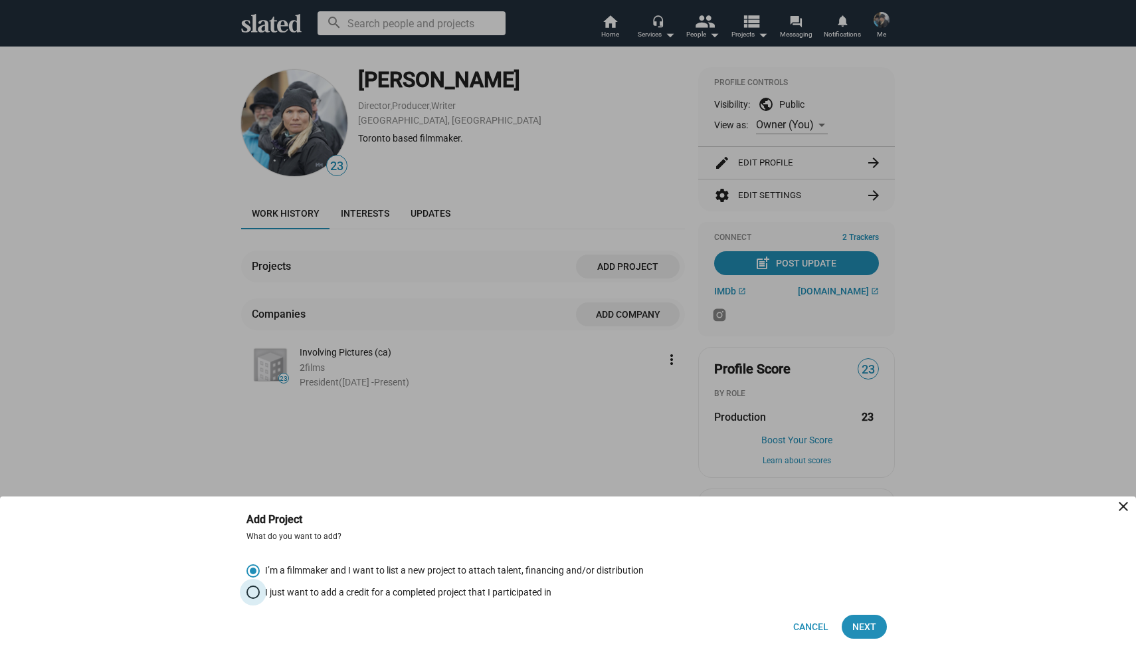
click at [340, 588] on span "I just want to add a credit for a completed project that I participated in" at bounding box center [406, 592] width 292 height 13
click at [260, 588] on input "I just want to add a credit for a completed project that I participated in" at bounding box center [253, 591] width 13 height 13
radio input "true"
click at [870, 624] on span "Next" at bounding box center [865, 627] width 24 height 24
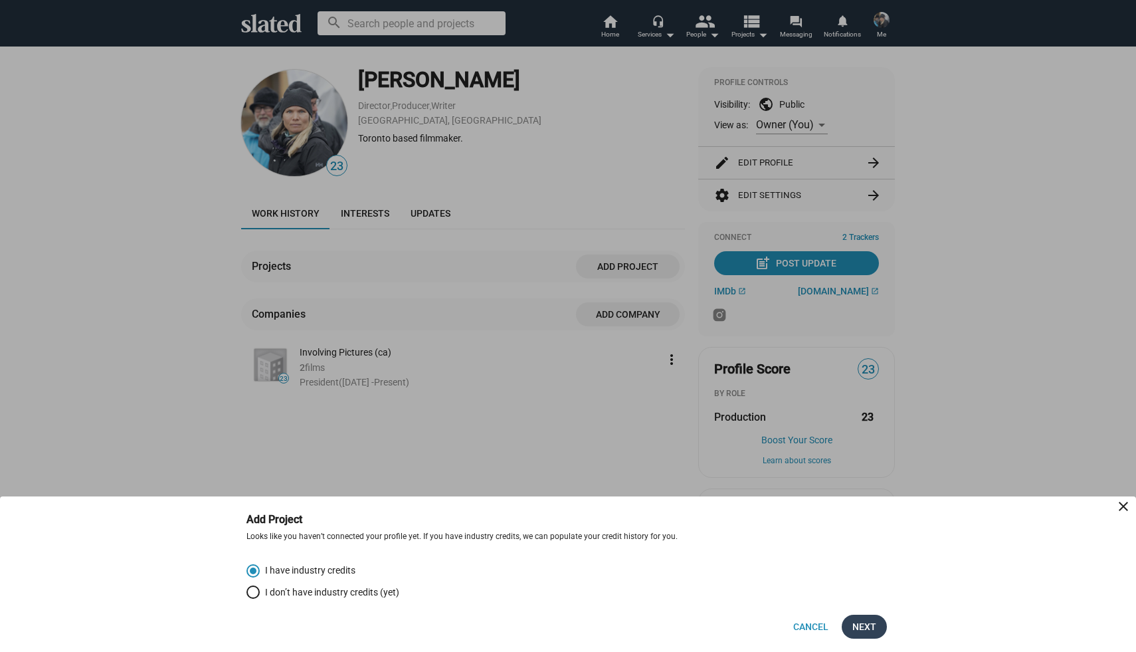
click at [865, 627] on span "Next" at bounding box center [865, 627] width 24 height 24
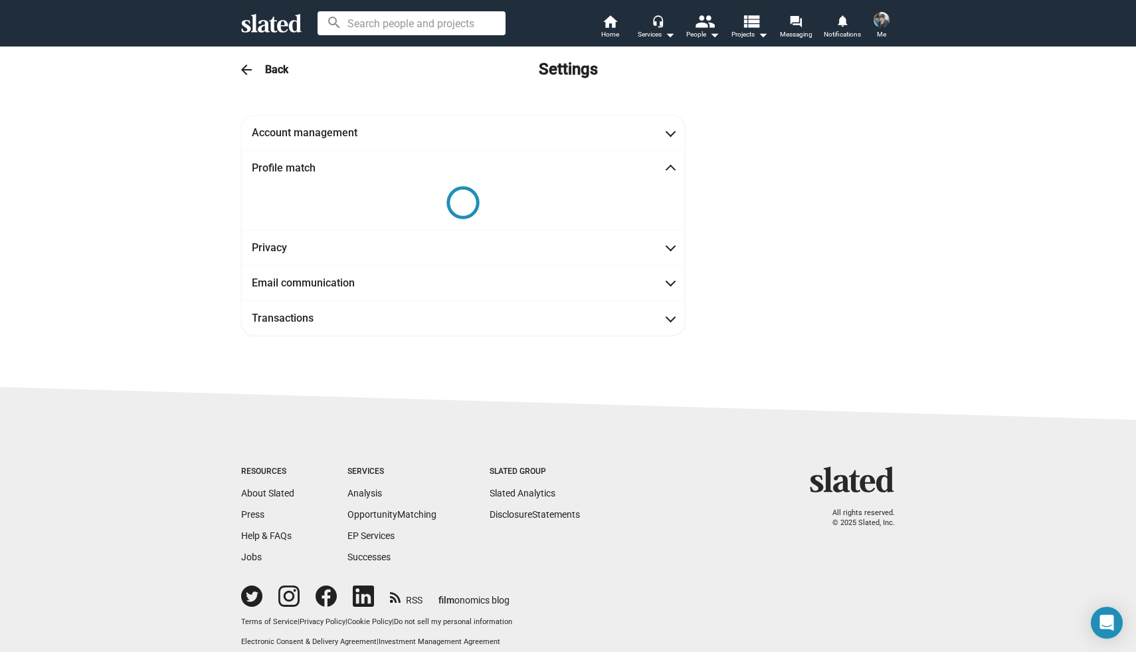
scroll to position [15, 0]
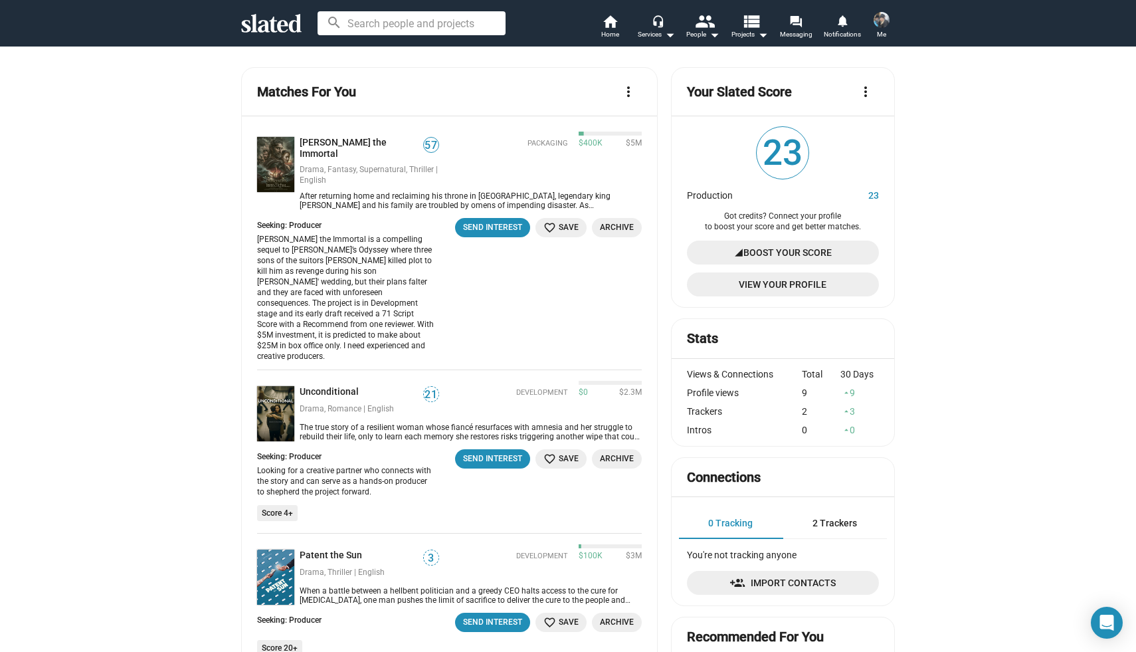
click at [880, 23] on img at bounding box center [882, 20] width 16 height 16
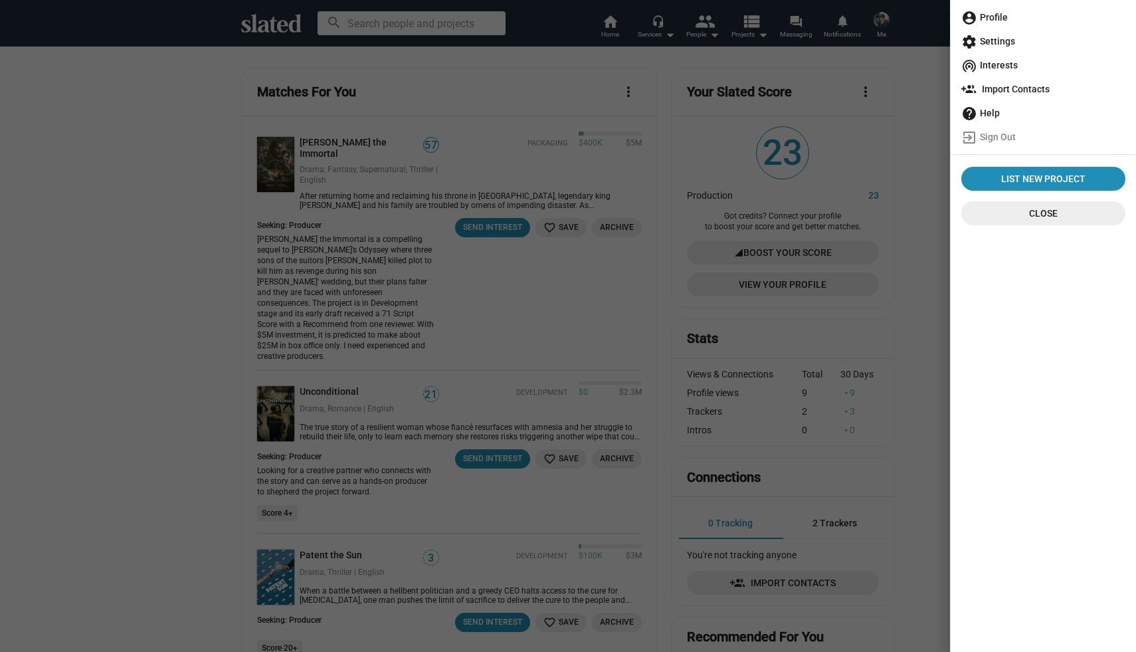
click at [996, 20] on span "account_circle Profile" at bounding box center [1044, 17] width 164 height 24
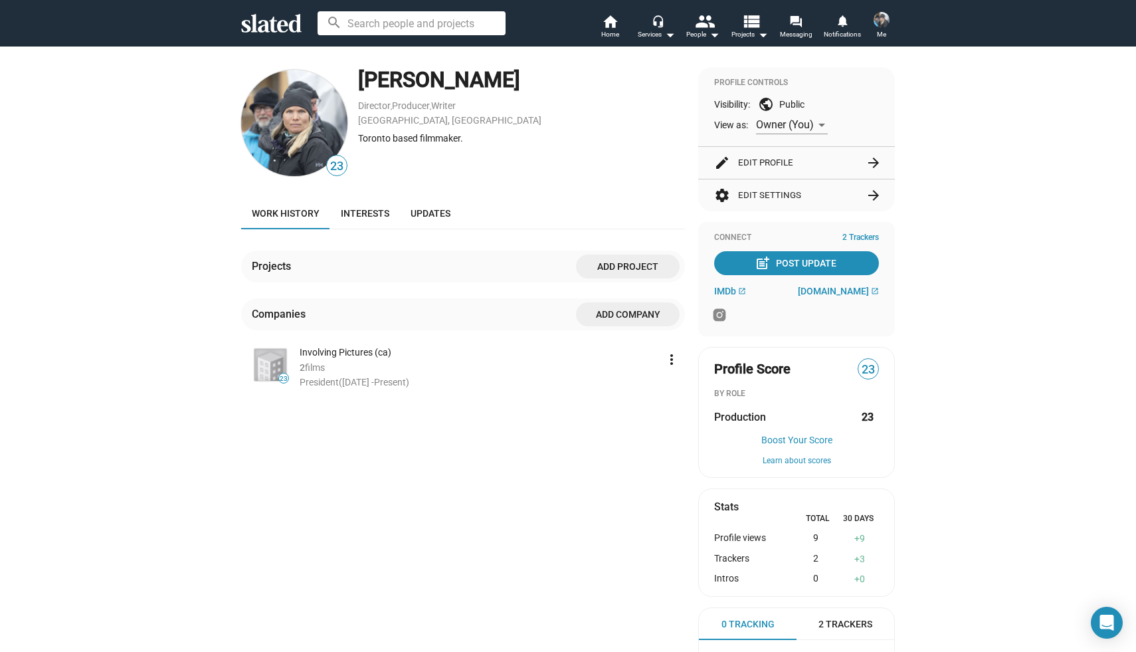
click at [608, 264] on span "Add project" at bounding box center [628, 267] width 82 height 24
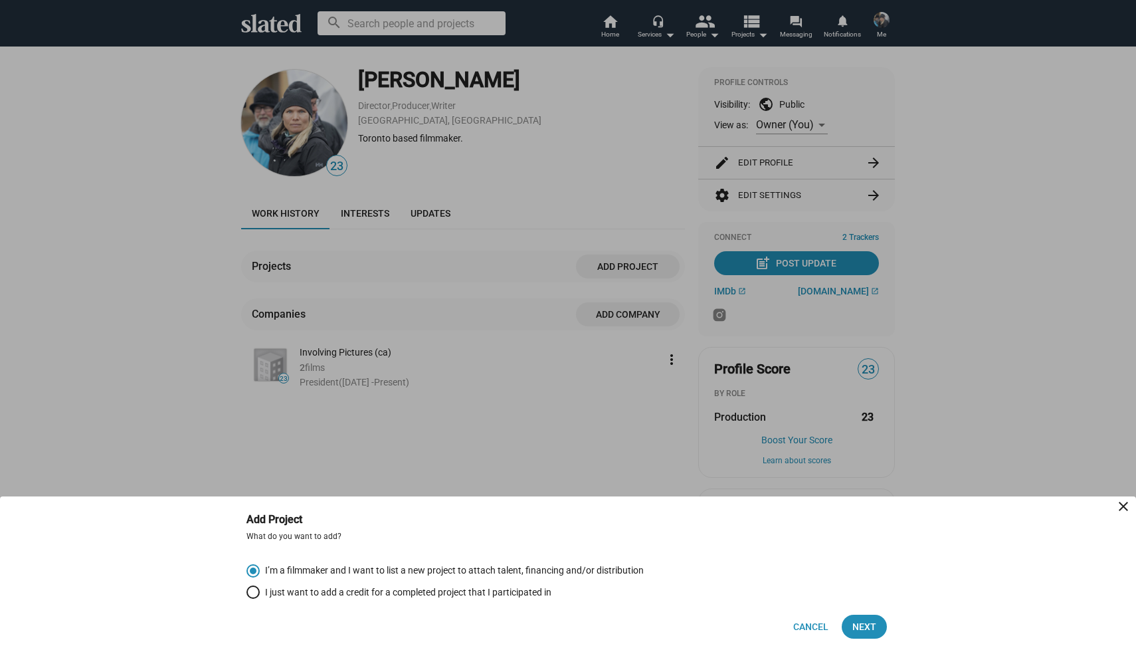
click at [496, 593] on span "I just want to add a credit for a completed project that I participated in" at bounding box center [406, 592] width 292 height 13
click at [260, 593] on input "I just want to add a credit for a completed project that I participated in" at bounding box center [253, 591] width 13 height 13
radio input "true"
click at [864, 628] on span "Next" at bounding box center [865, 627] width 24 height 24
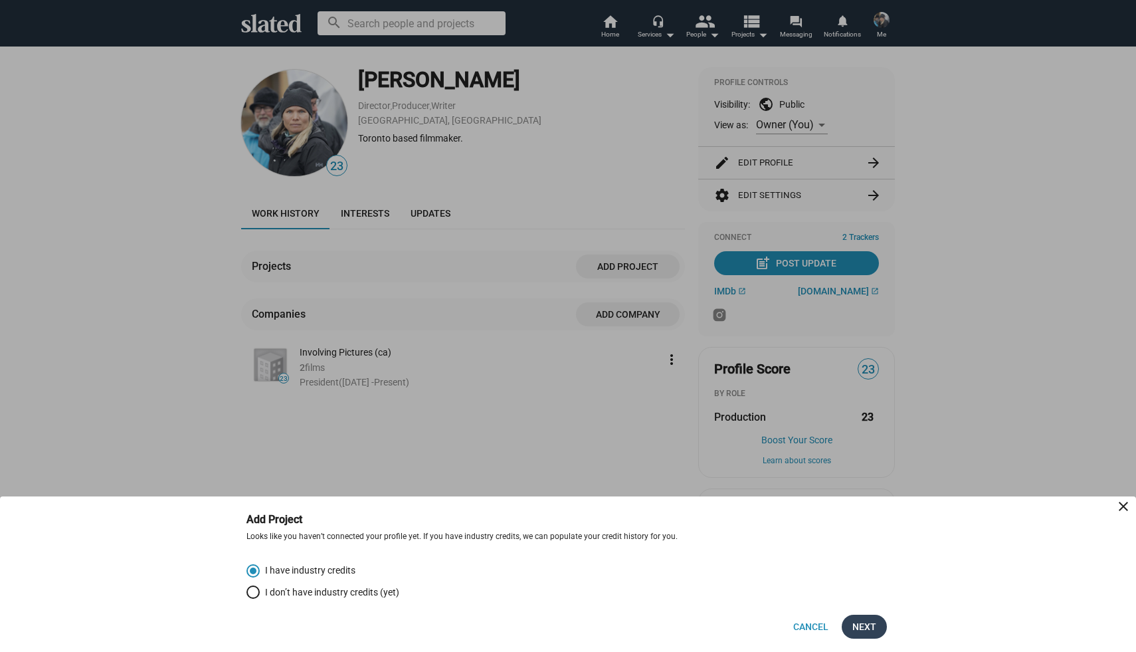
click at [867, 622] on span "Next" at bounding box center [865, 627] width 24 height 24
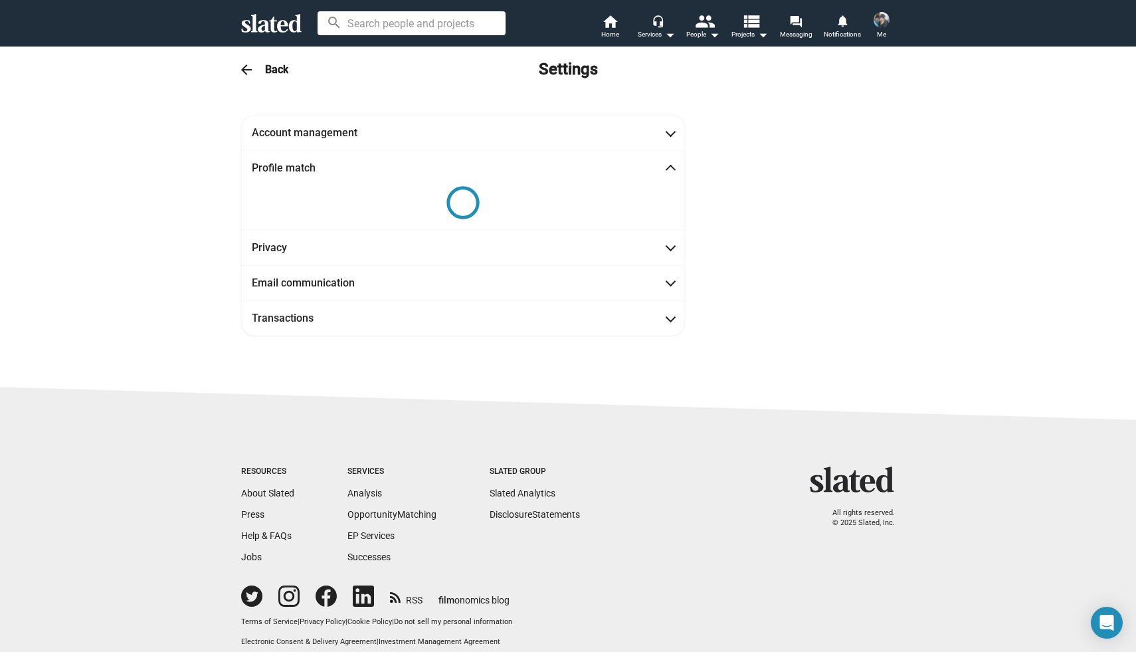
scroll to position [15, 0]
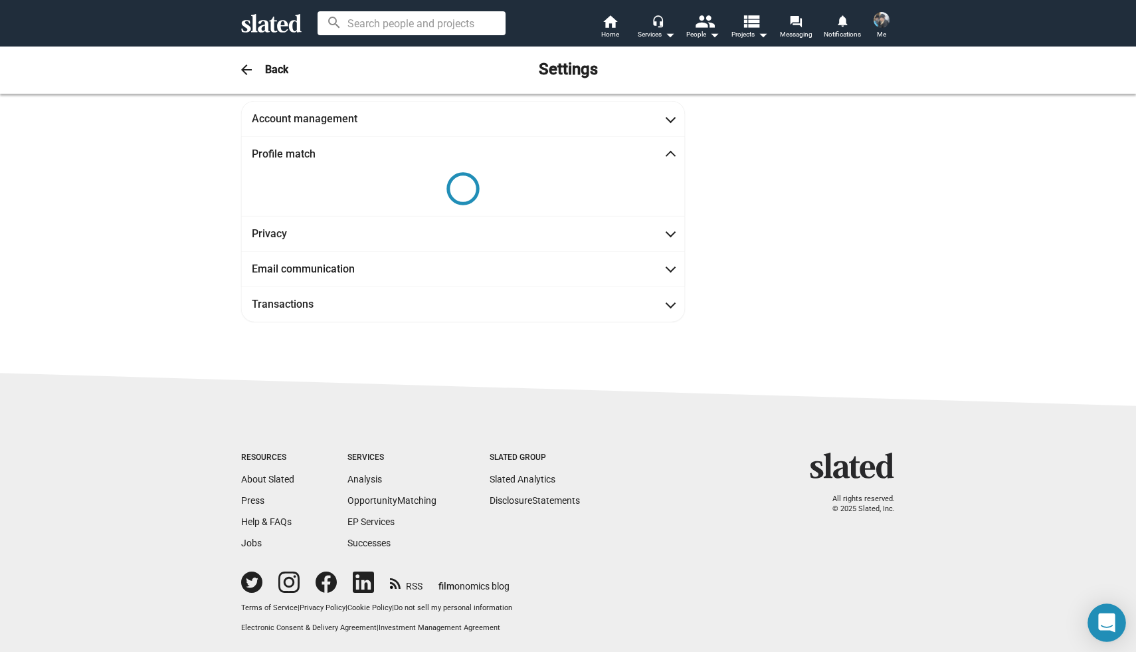
click at [1106, 622] on icon "Open Intercom Messenger" at bounding box center [1107, 622] width 17 height 19
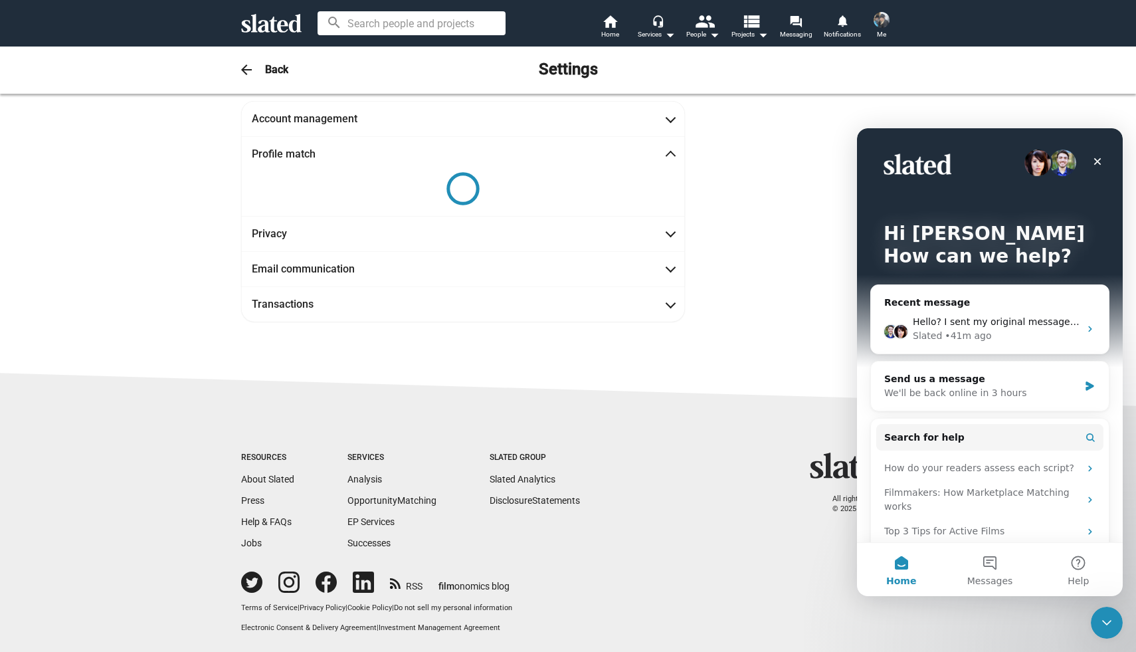
scroll to position [0, 0]
